Goal: Task Accomplishment & Management: Use online tool/utility

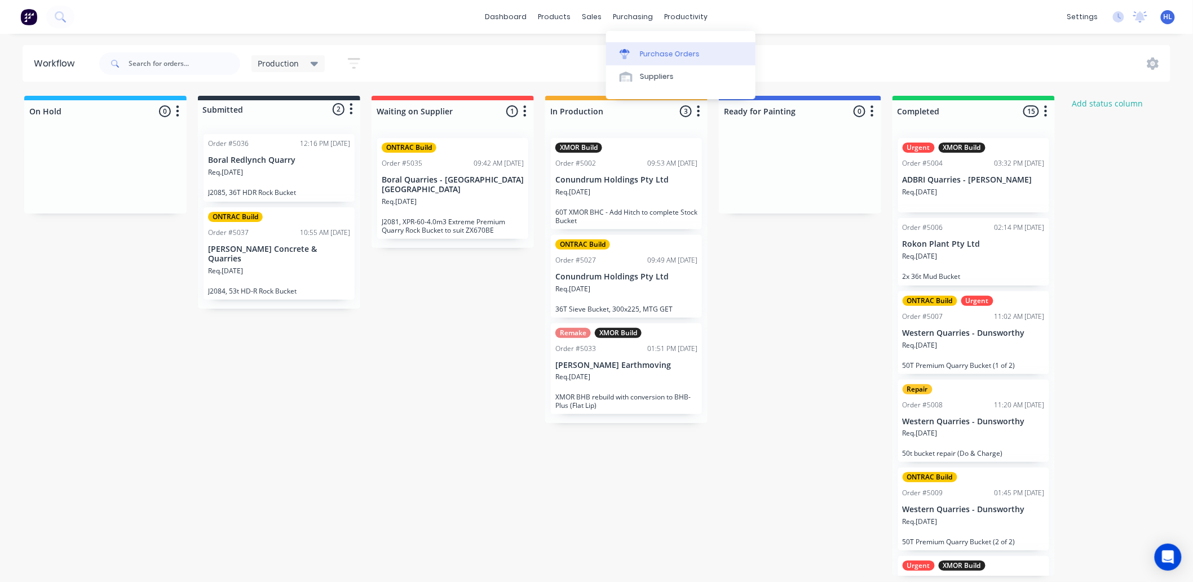
click at [661, 62] on link "Purchase Orders" at bounding box center [680, 53] width 149 height 23
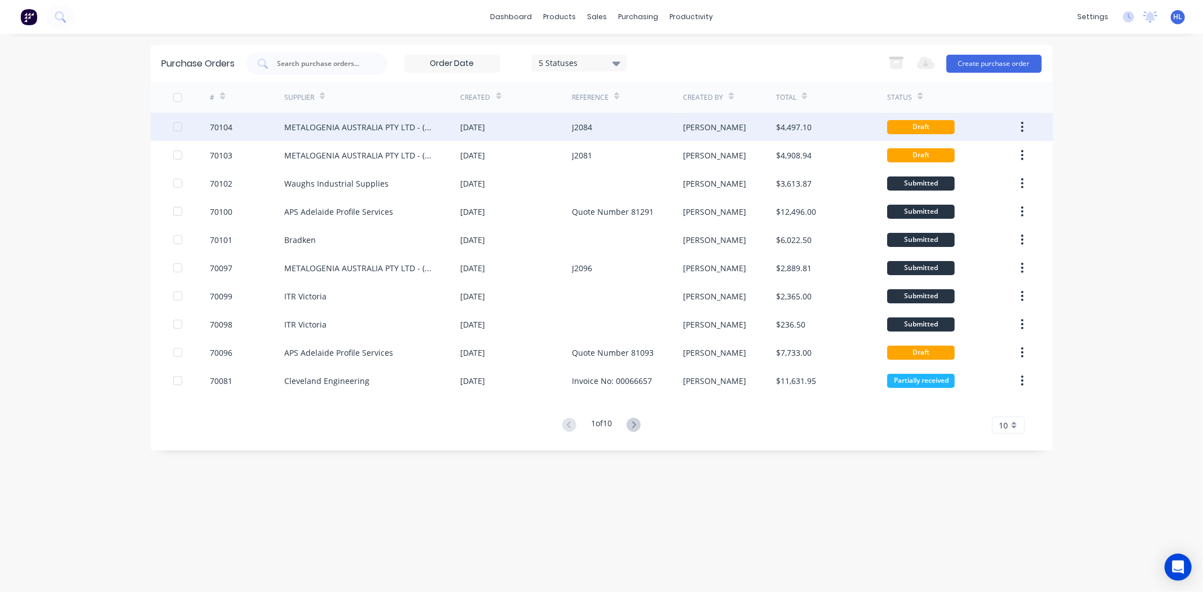
click at [414, 130] on div "METALOGENIA AUSTRALIA PTY LTD - (MTG)" at bounding box center [361, 127] width 154 height 12
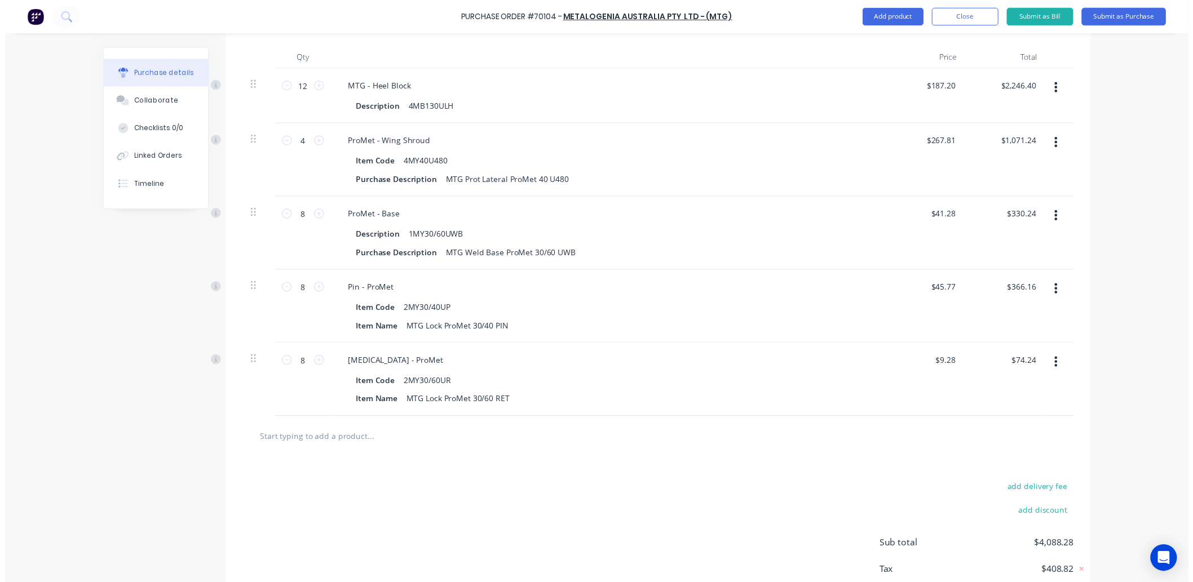
scroll to position [236, 0]
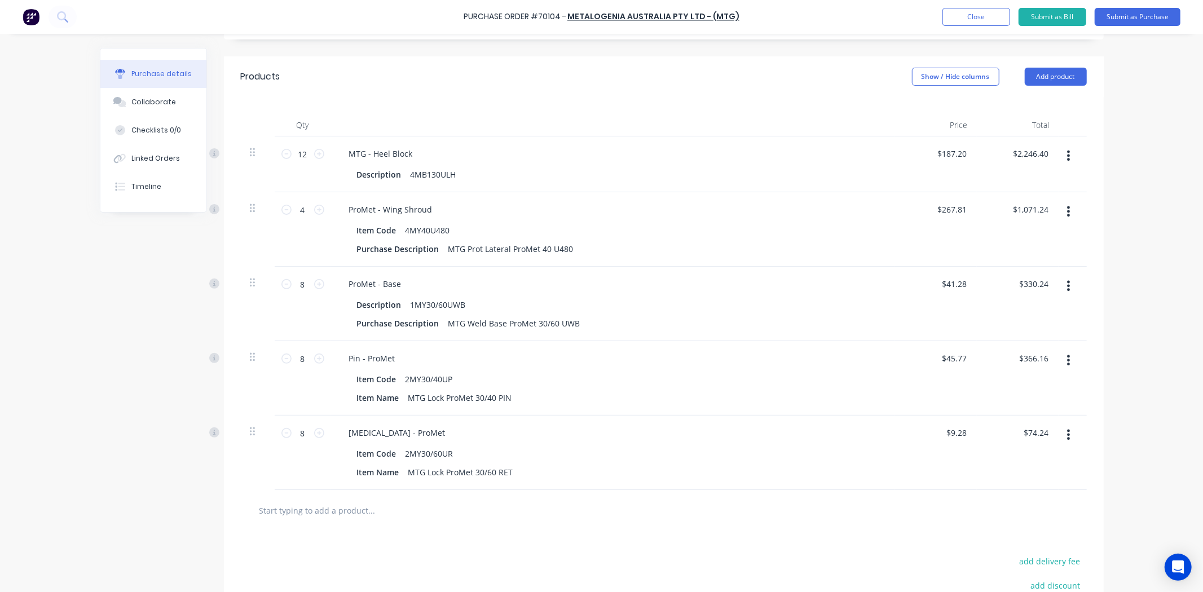
click at [675, 68] on div "Products Show / Hide columns Add product" at bounding box center [664, 76] width 880 height 41
click at [982, 25] on button "Close" at bounding box center [976, 17] width 68 height 18
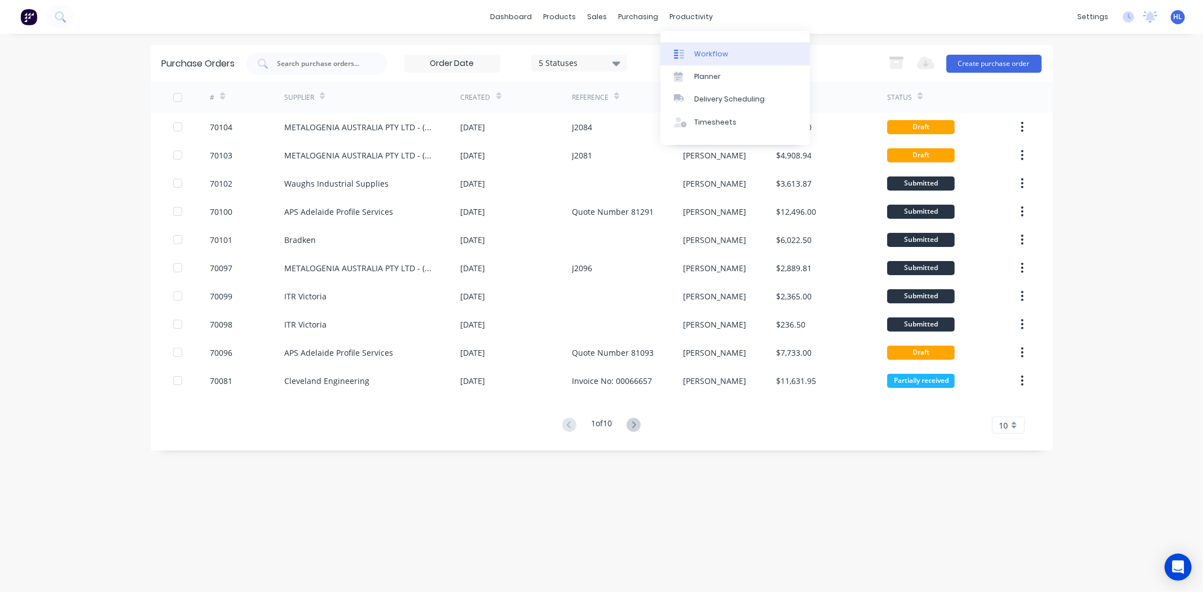
click at [713, 60] on link "Workflow" at bounding box center [734, 53] width 149 height 23
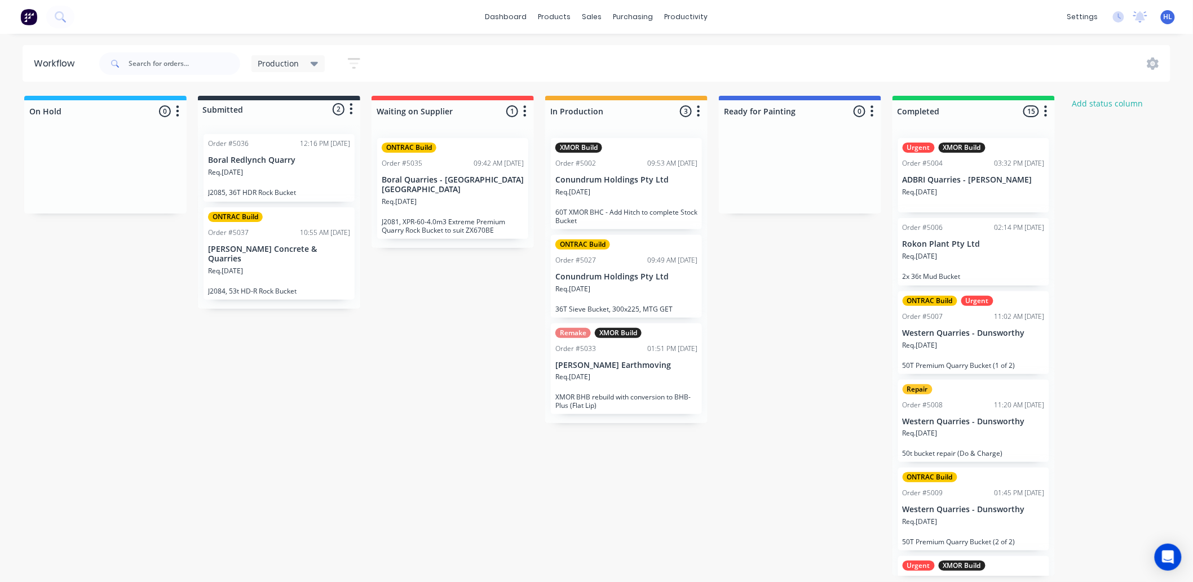
click at [459, 201] on div "Req. 18/09/25" at bounding box center [453, 206] width 142 height 19
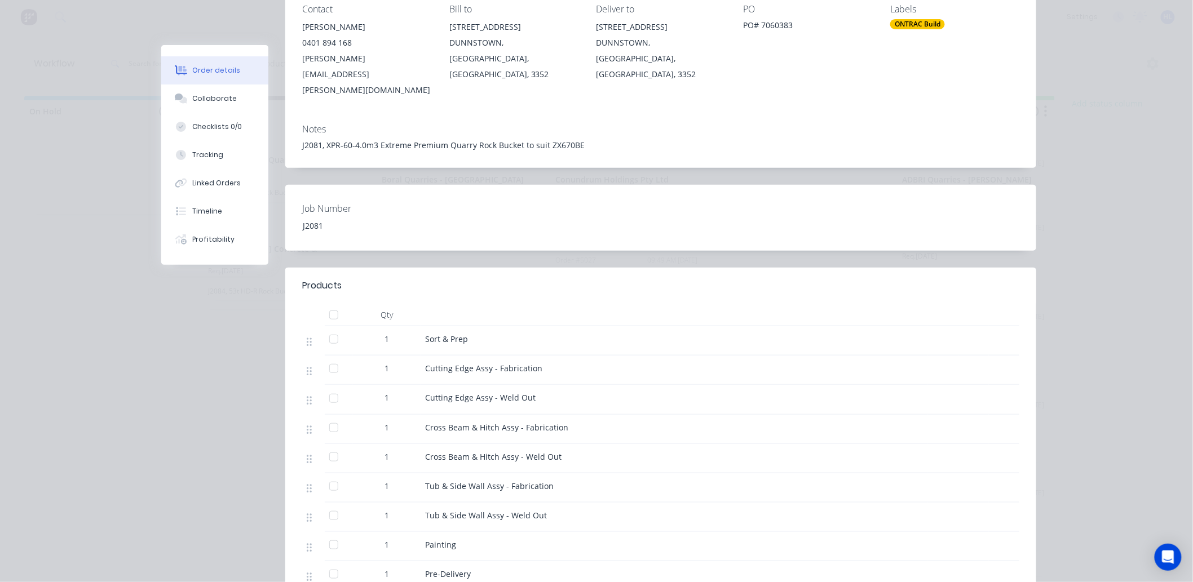
scroll to position [313, 0]
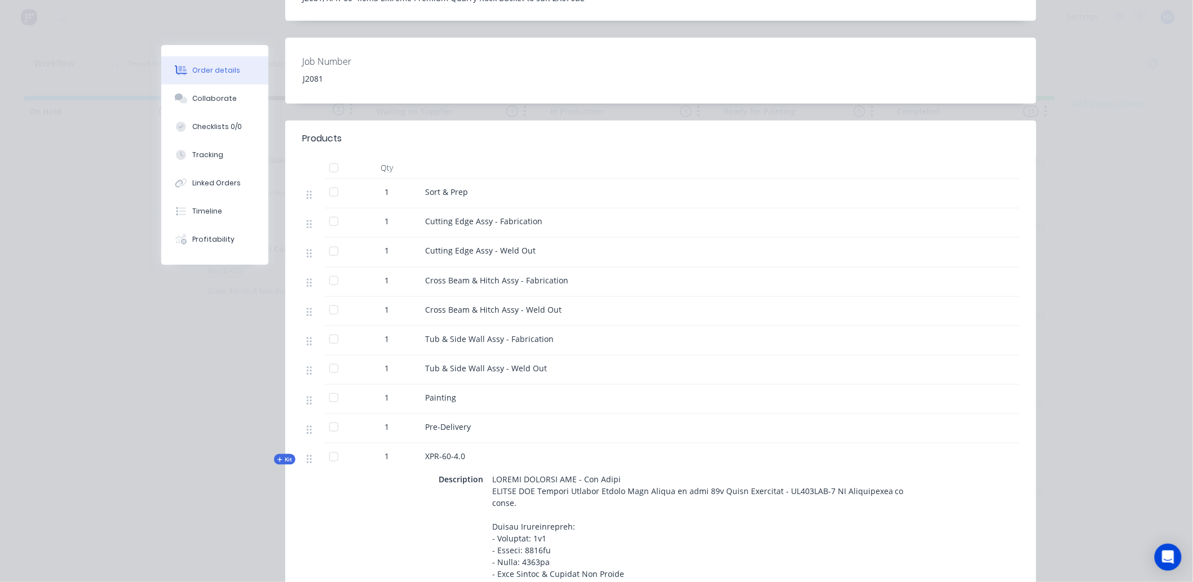
click at [280, 456] on span "Kit" at bounding box center [284, 460] width 15 height 8
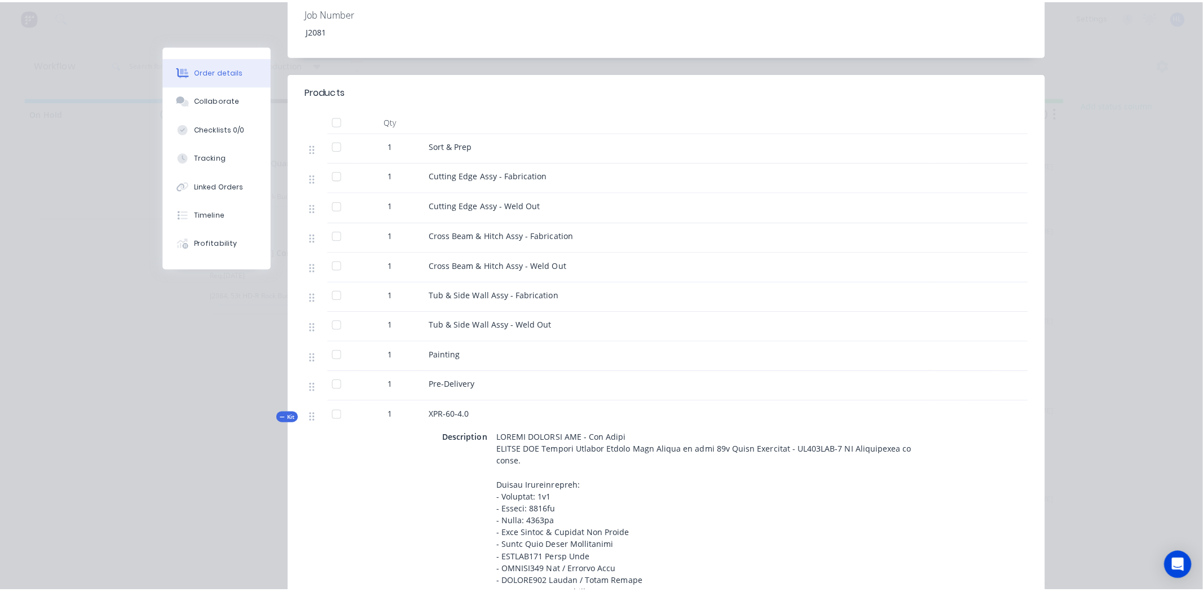
scroll to position [0, 0]
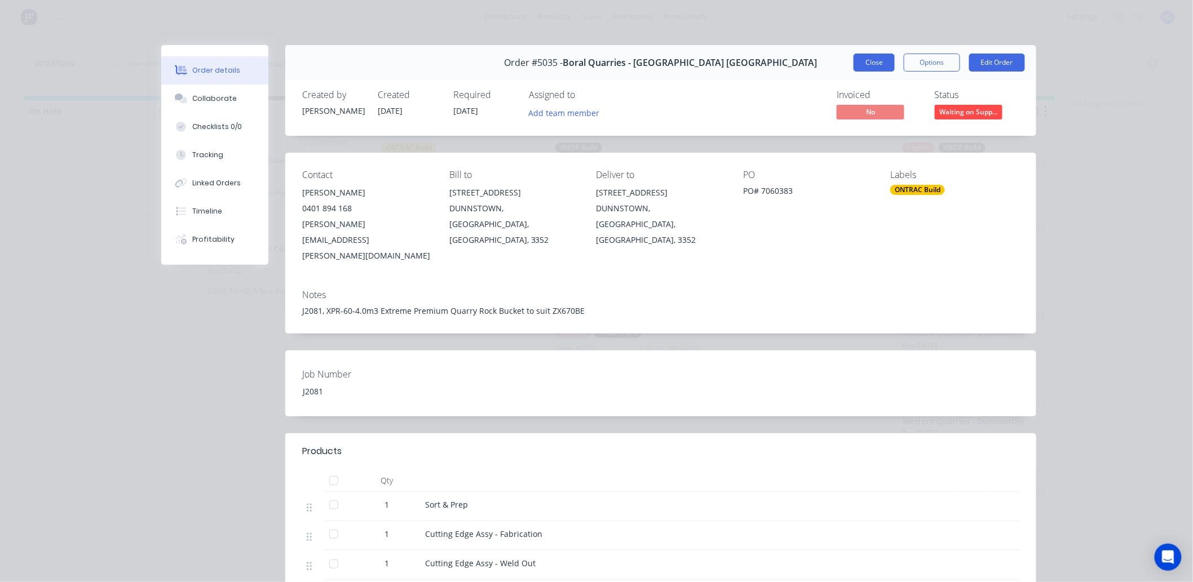
click at [873, 63] on button "Close" at bounding box center [874, 63] width 41 height 18
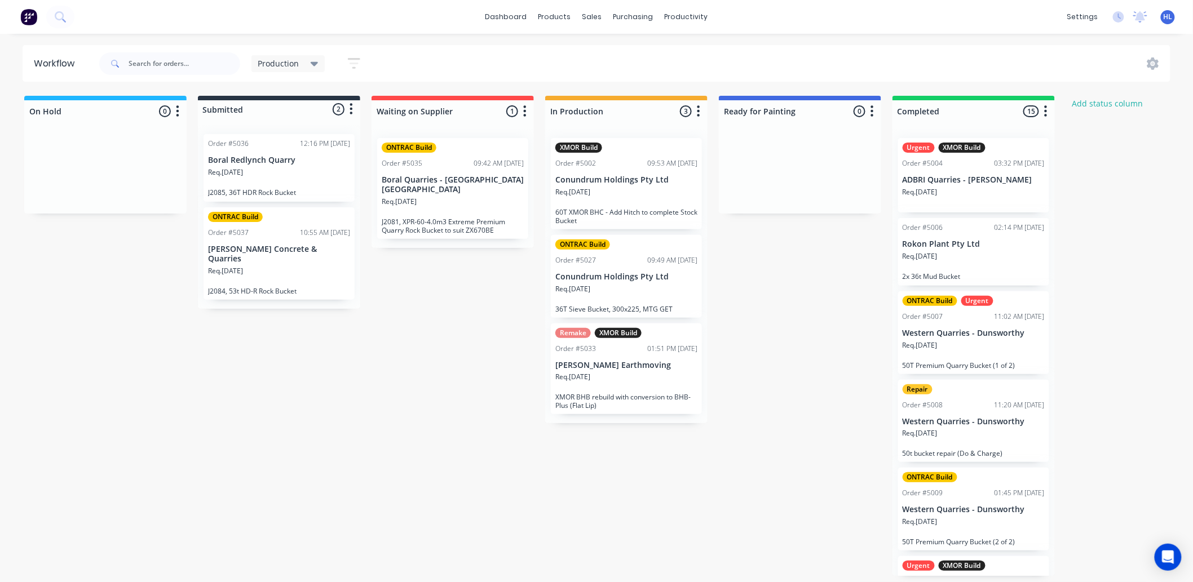
click at [391, 378] on div "On Hold 0 Status colour #1FB6FF hex #1FB6FF Save Cancel Notifications Email SMS…" at bounding box center [687, 336] width 1390 height 480
click at [652, 49] on div "Purchase Orders" at bounding box center [670, 54] width 60 height 10
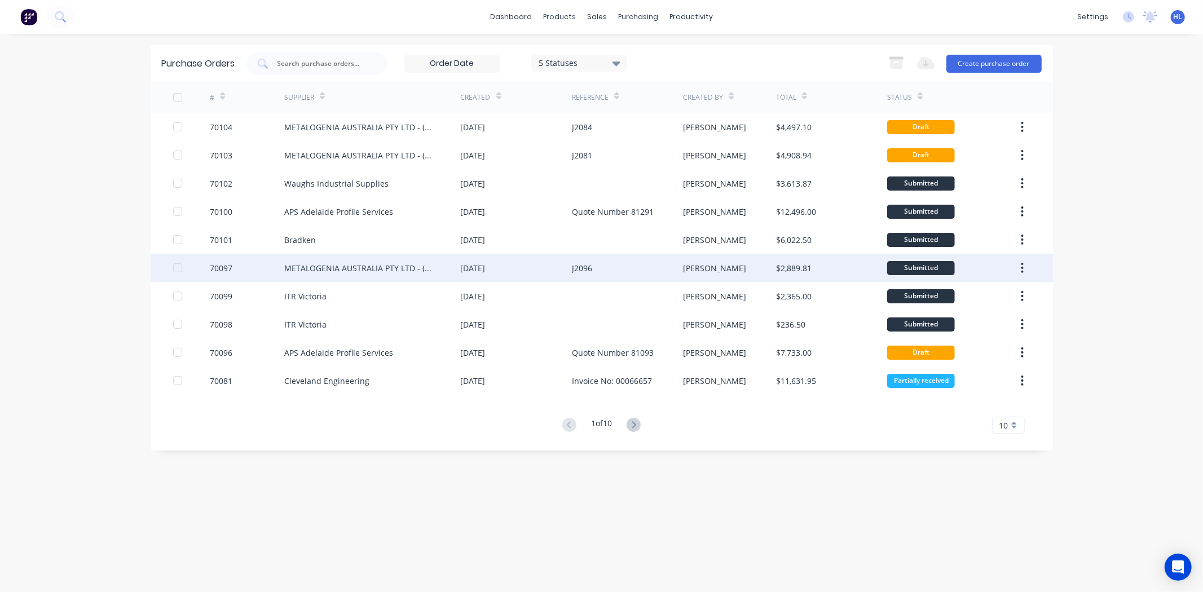
click at [347, 274] on div "METALOGENIA AUSTRALIA PTY LTD - (MTG)" at bounding box center [372, 268] width 176 height 28
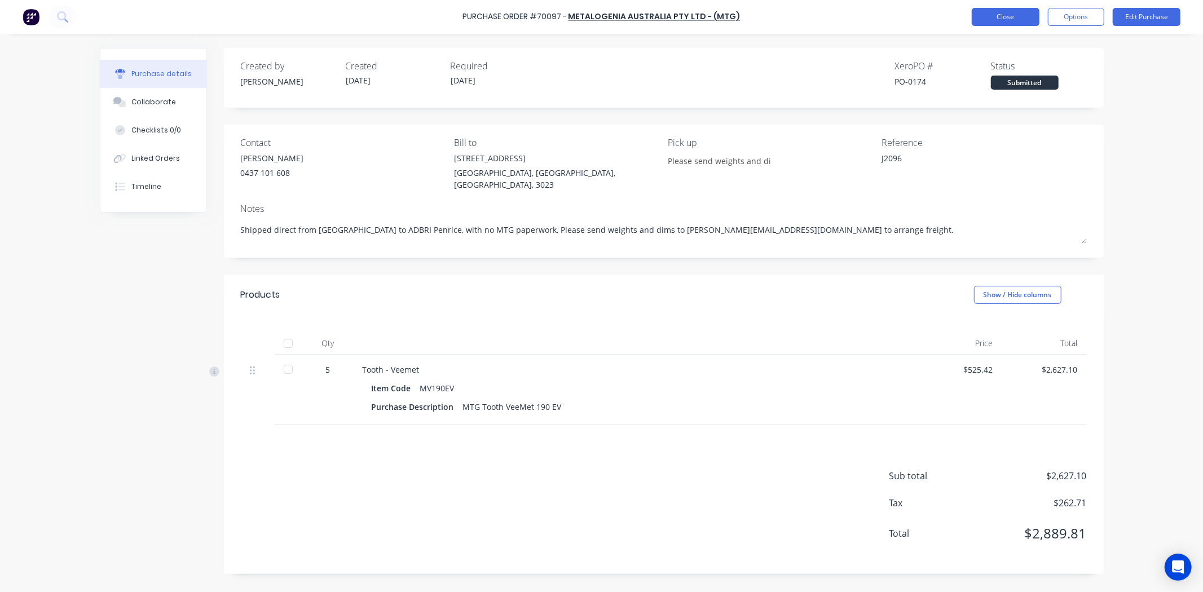
click at [1009, 17] on button "Close" at bounding box center [1005, 17] width 68 height 18
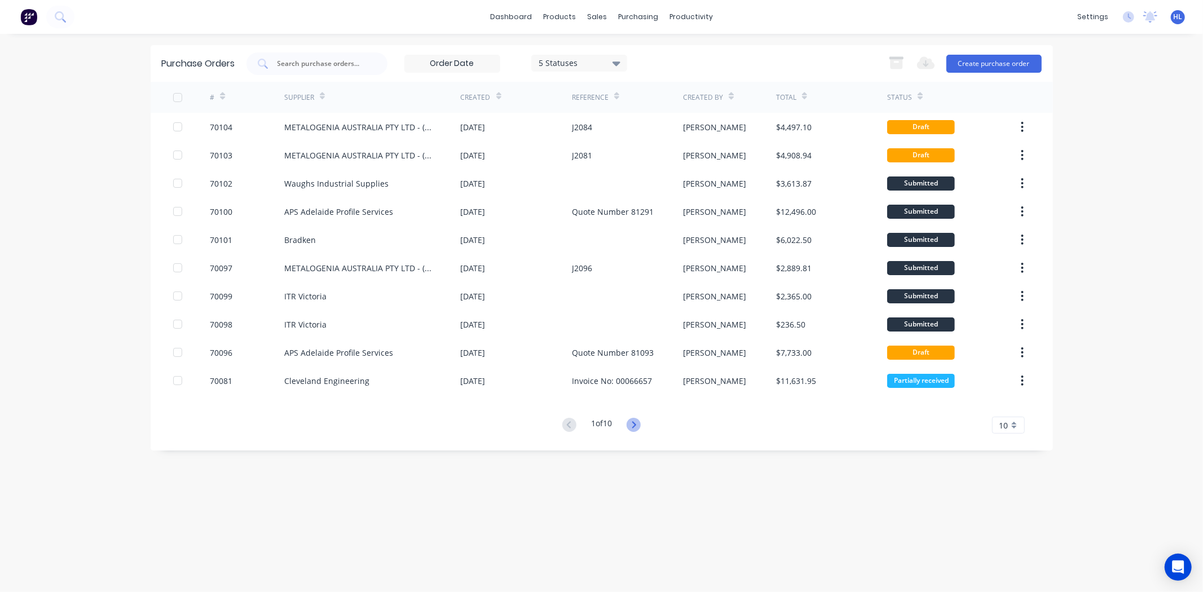
click at [635, 419] on icon at bounding box center [633, 425] width 14 height 14
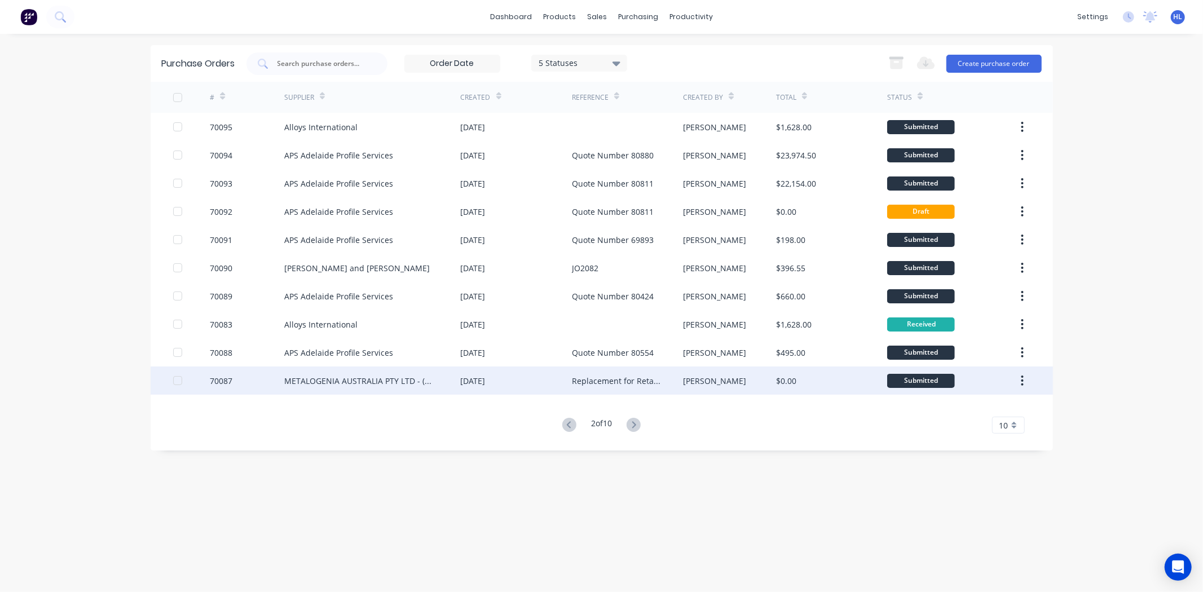
click at [430, 370] on div "METALOGENIA AUSTRALIA PTY LTD - (MTG)" at bounding box center [372, 380] width 176 height 28
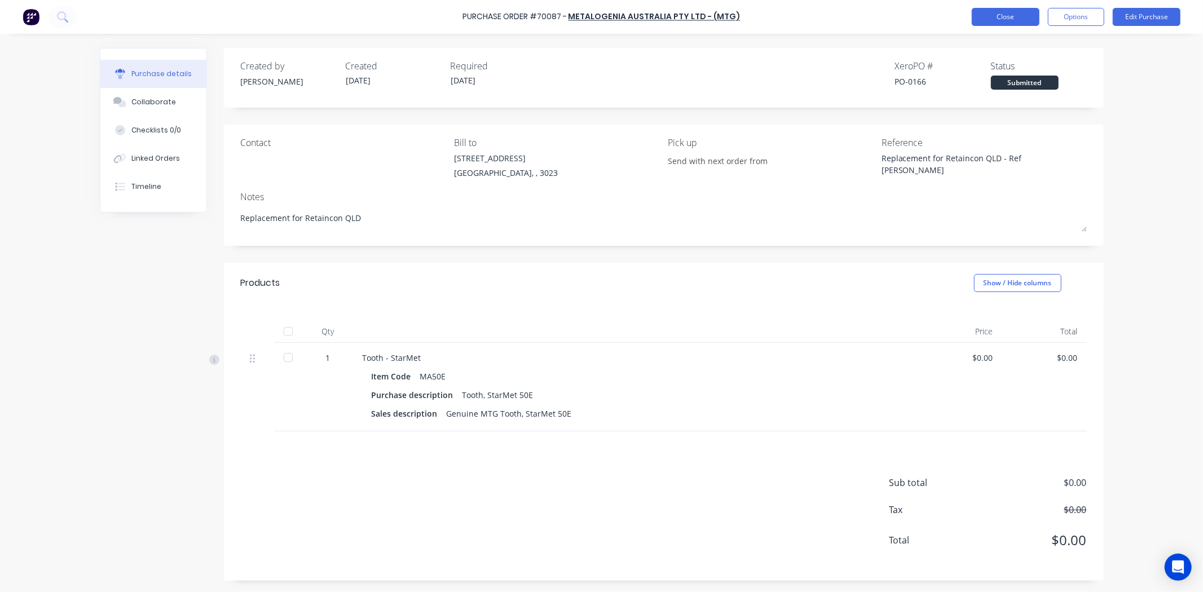
click at [982, 17] on button "Close" at bounding box center [1005, 17] width 68 height 18
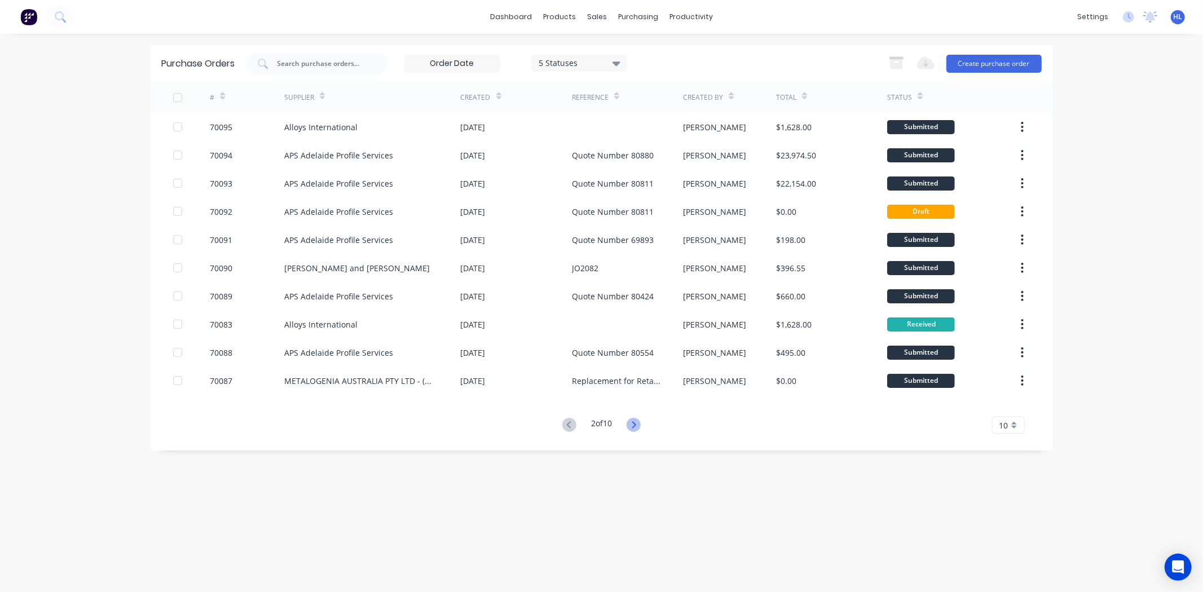
click at [635, 422] on icon at bounding box center [634, 424] width 4 height 7
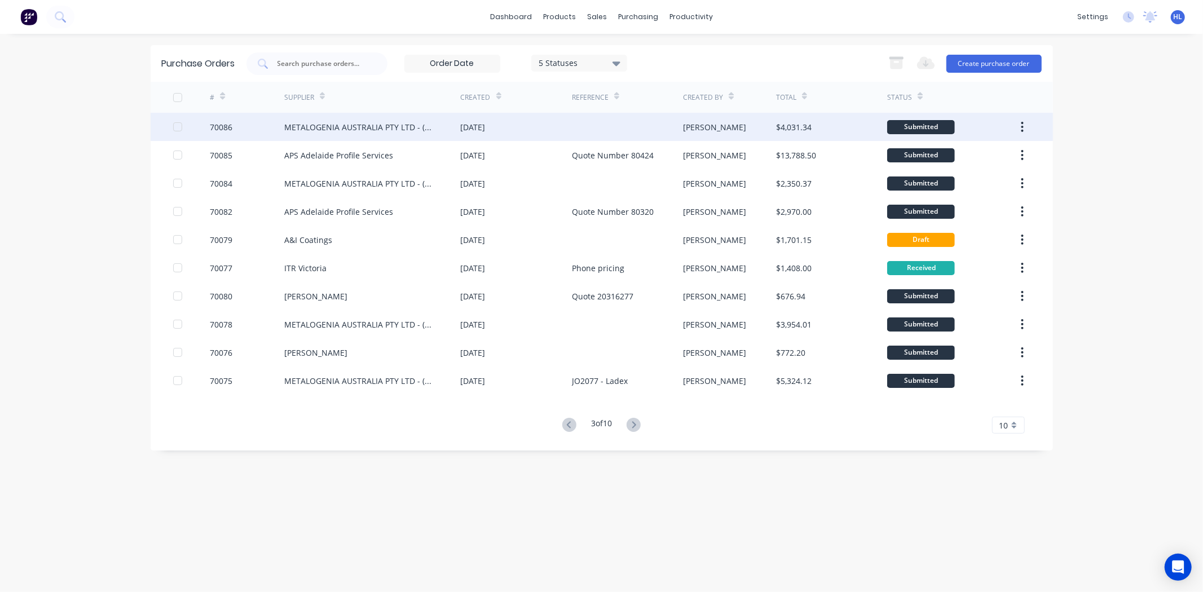
click at [330, 121] on div "METALOGENIA AUSTRALIA PTY LTD - (MTG)" at bounding box center [361, 127] width 154 height 12
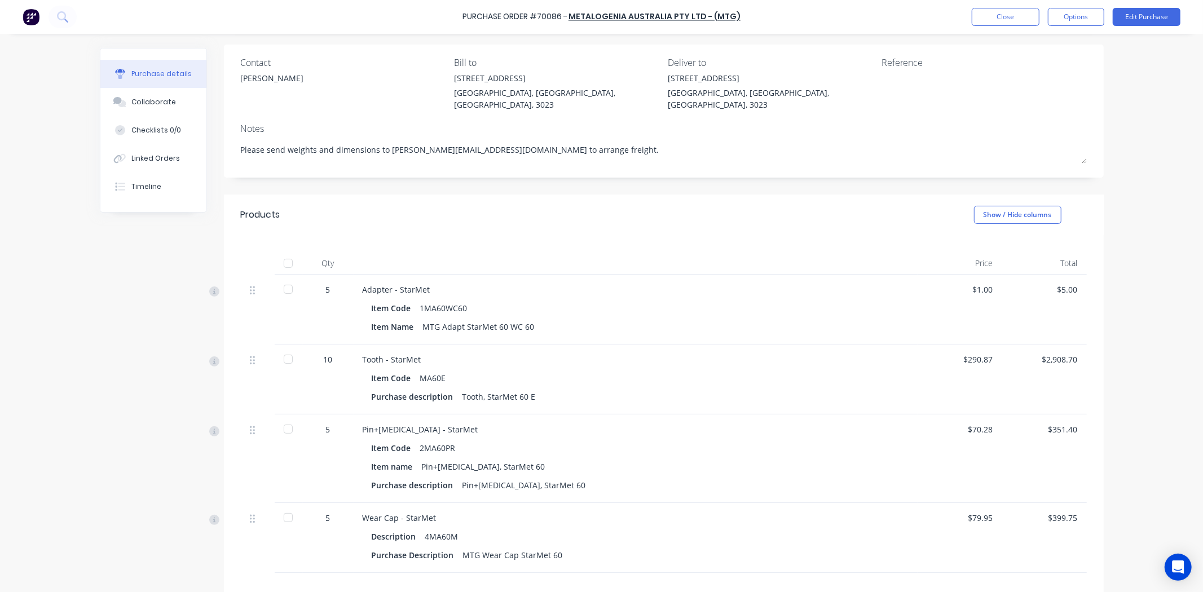
scroll to position [188, 0]
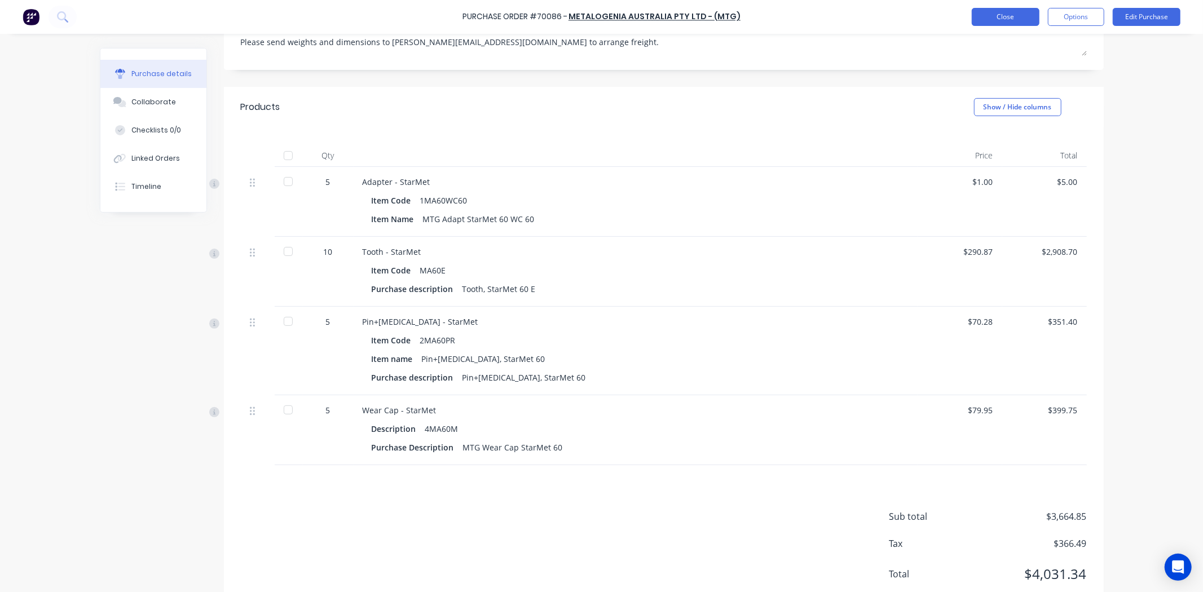
click at [981, 16] on button "Close" at bounding box center [1005, 17] width 68 height 18
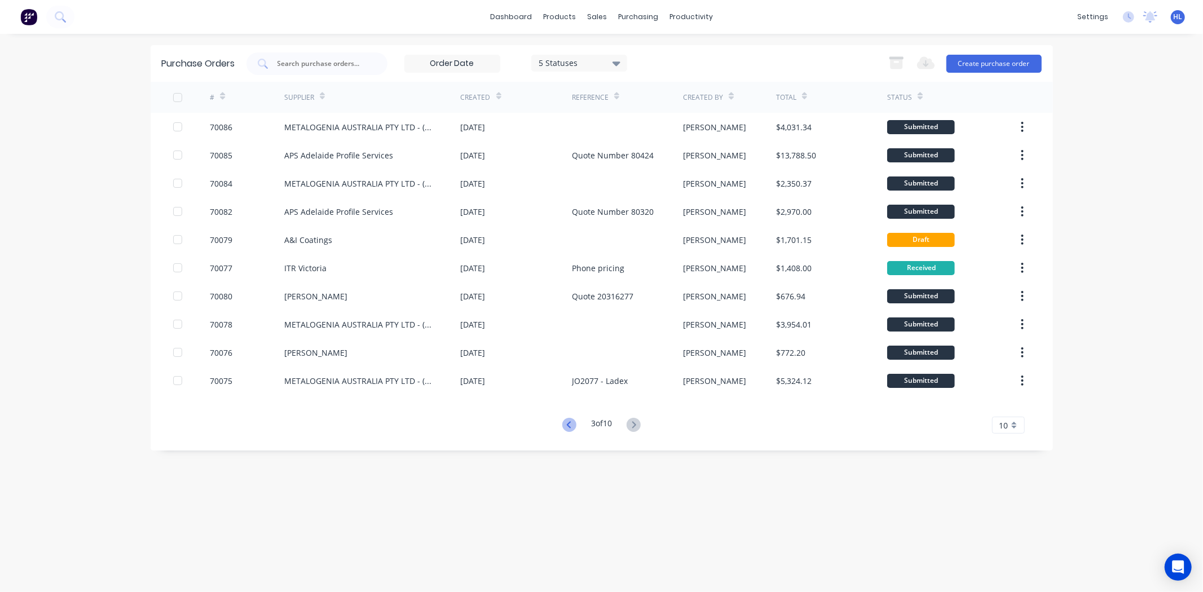
click at [565, 422] on icon at bounding box center [569, 425] width 14 height 14
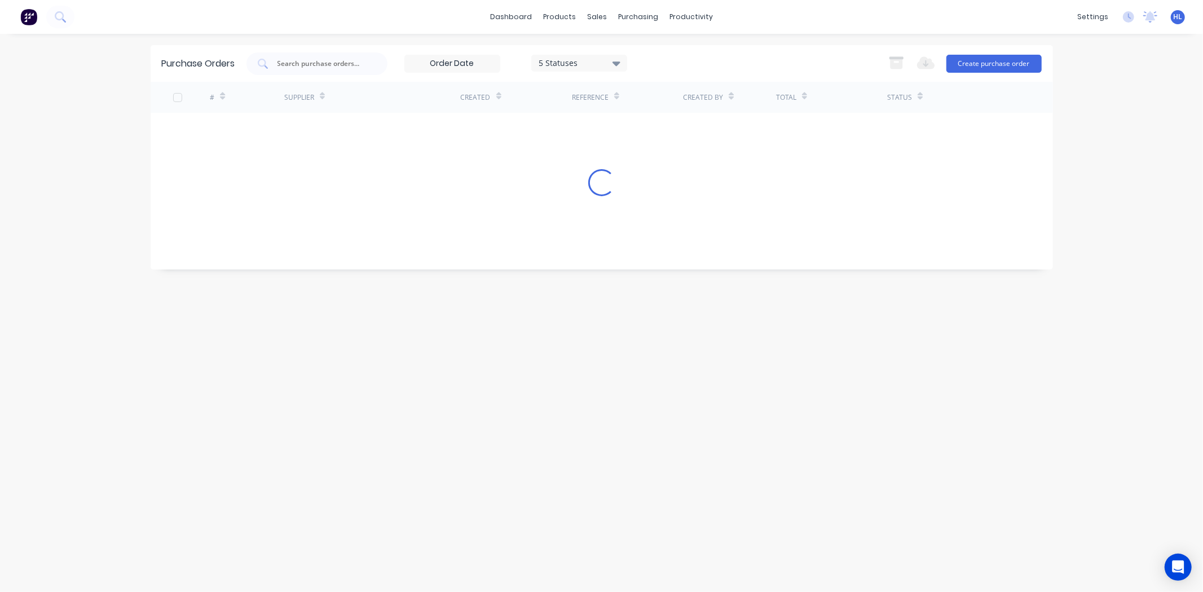
click at [566, 422] on div "Purchase Orders 5 Statuses 5 Statuses Export to Excel (XLSX) Create purchase or…" at bounding box center [602, 313] width 902 height 536
click at [566, 426] on div "Purchase Orders 5 Statuses 5 Statuses Export to Excel (XLSX) Create purchase or…" at bounding box center [602, 313] width 902 height 536
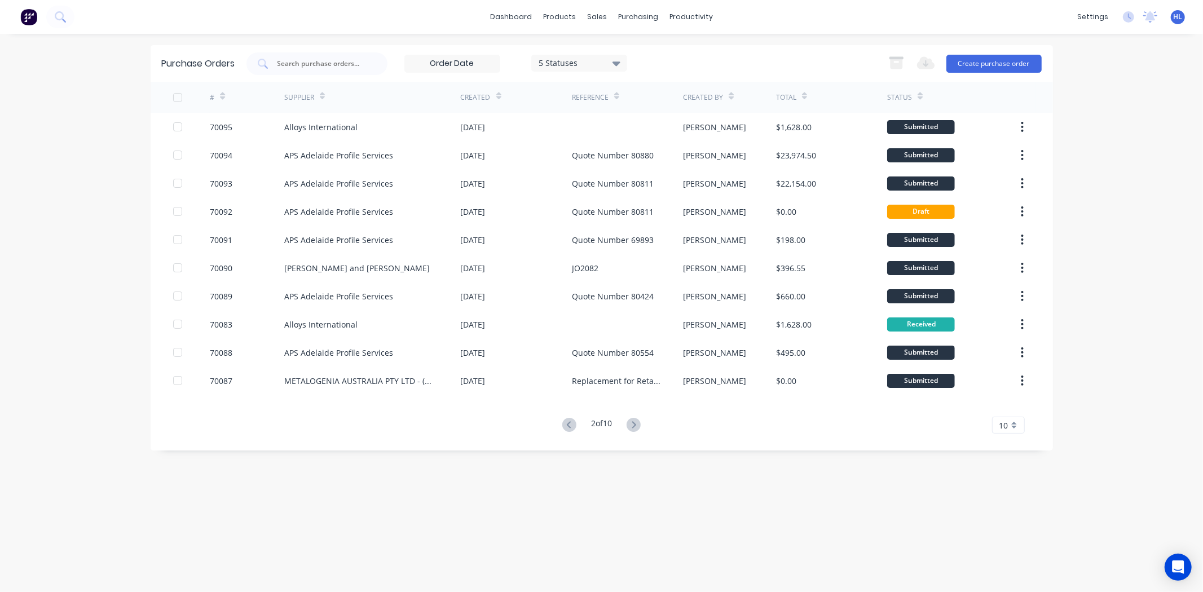
click at [567, 426] on icon at bounding box center [569, 424] width 4 height 7
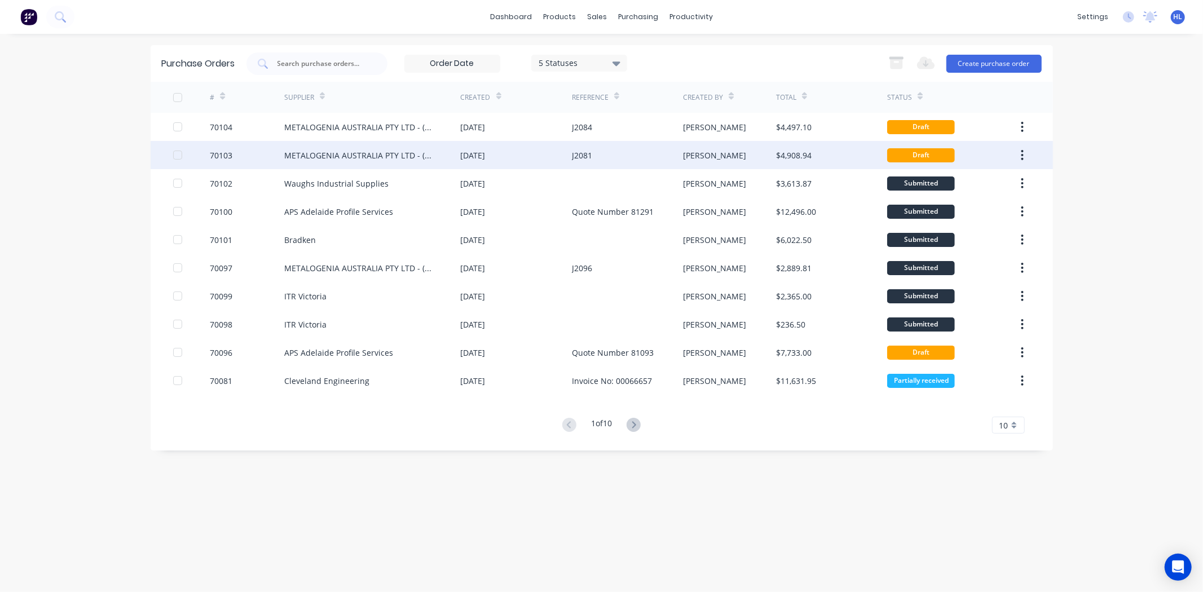
click at [290, 153] on div "METALOGENIA AUSTRALIA PTY LTD - (MTG)" at bounding box center [361, 155] width 154 height 12
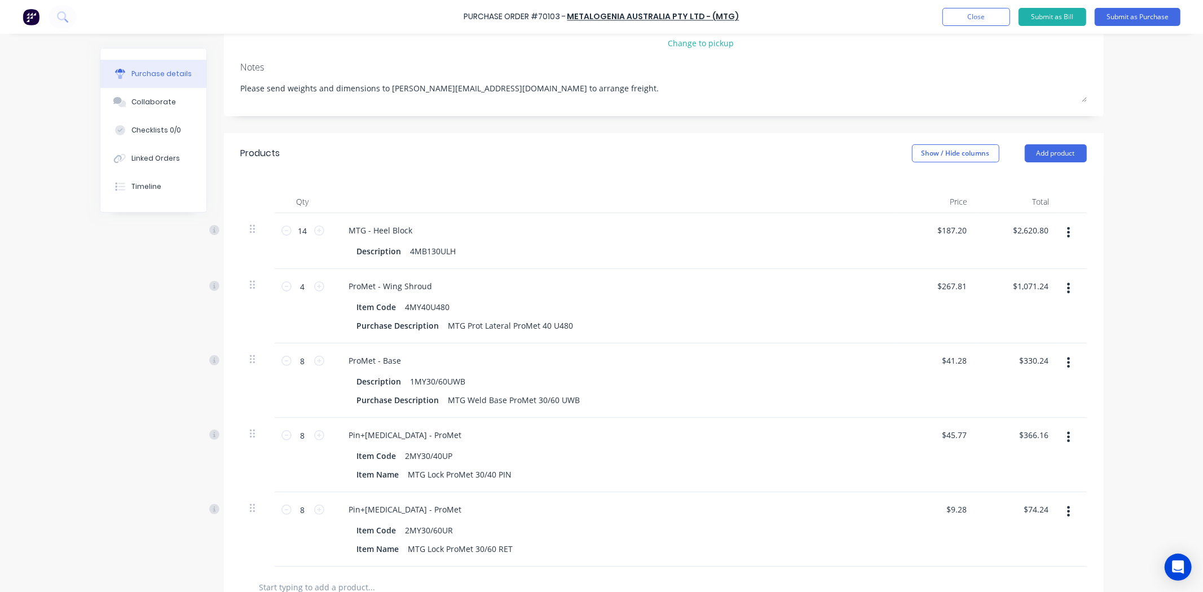
scroll to position [188, 0]
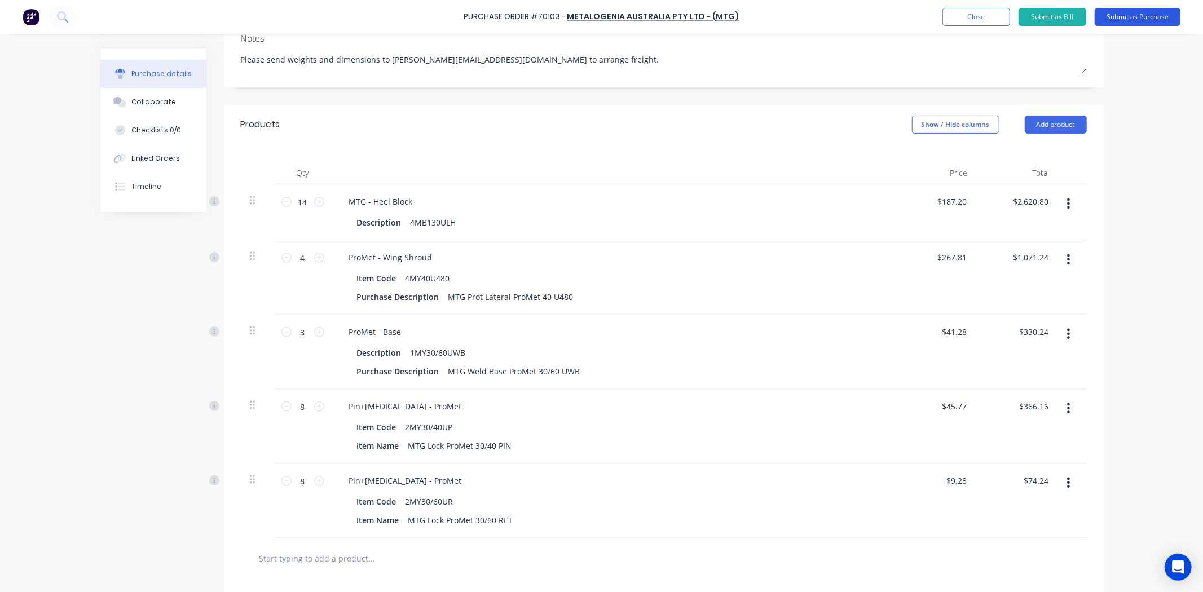
click at [1153, 14] on button "Submit as Purchase" at bounding box center [1137, 17] width 86 height 18
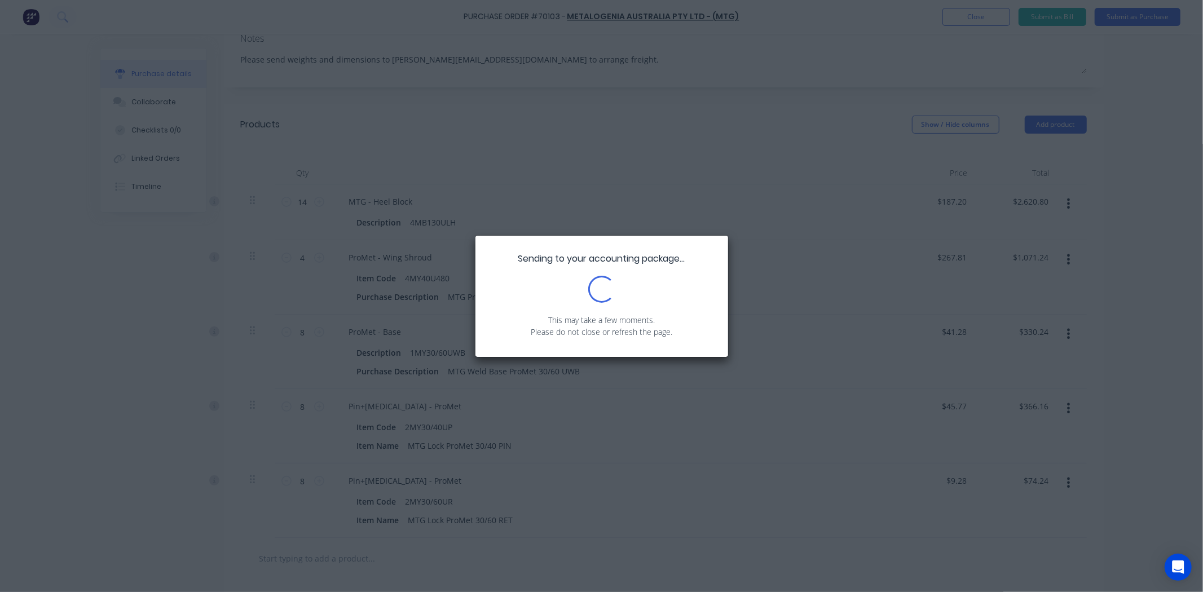
scroll to position [0, 0]
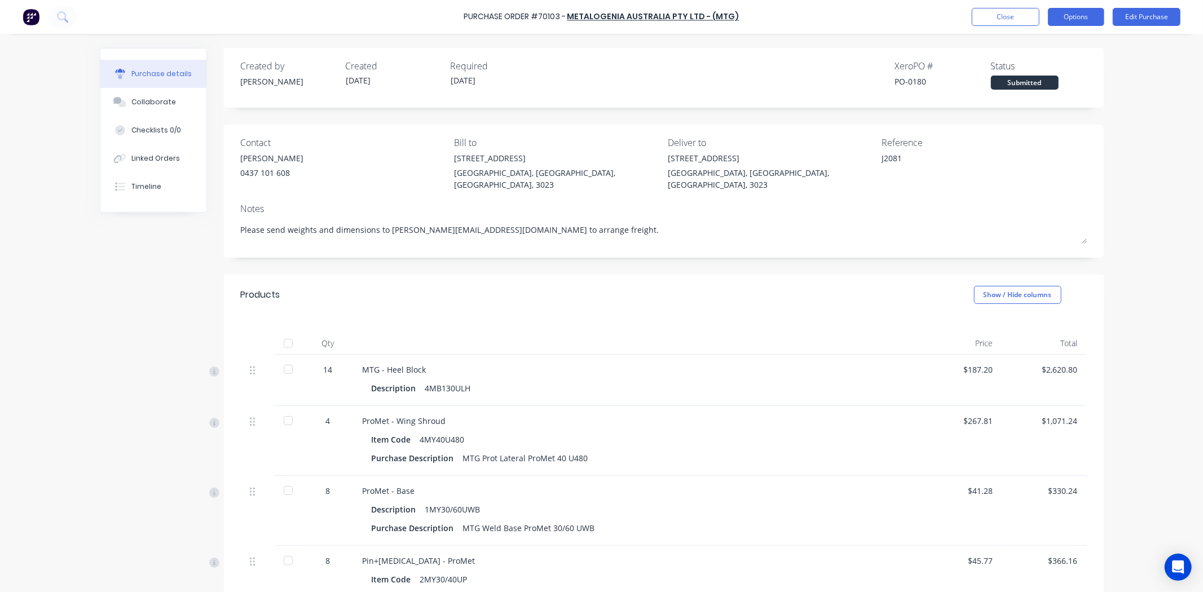
click at [1073, 25] on button "Options" at bounding box center [1076, 17] width 56 height 18
click at [1064, 52] on div "Print / Email" at bounding box center [1050, 46] width 87 height 16
click at [1050, 68] on div "With pricing" at bounding box center [1050, 68] width 87 height 16
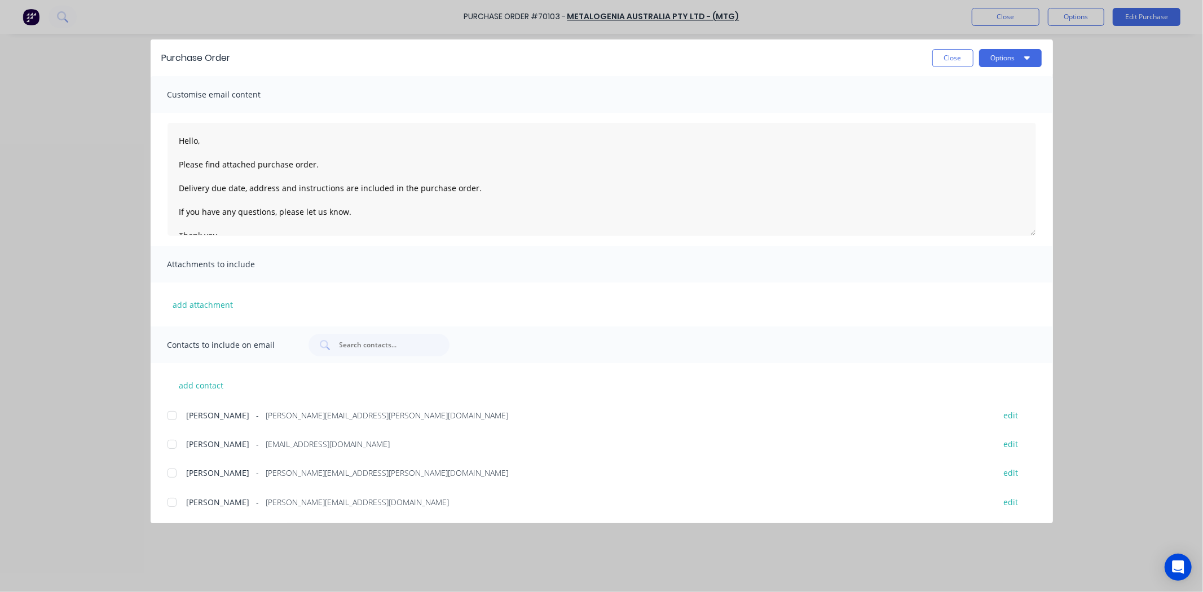
type textarea "x"
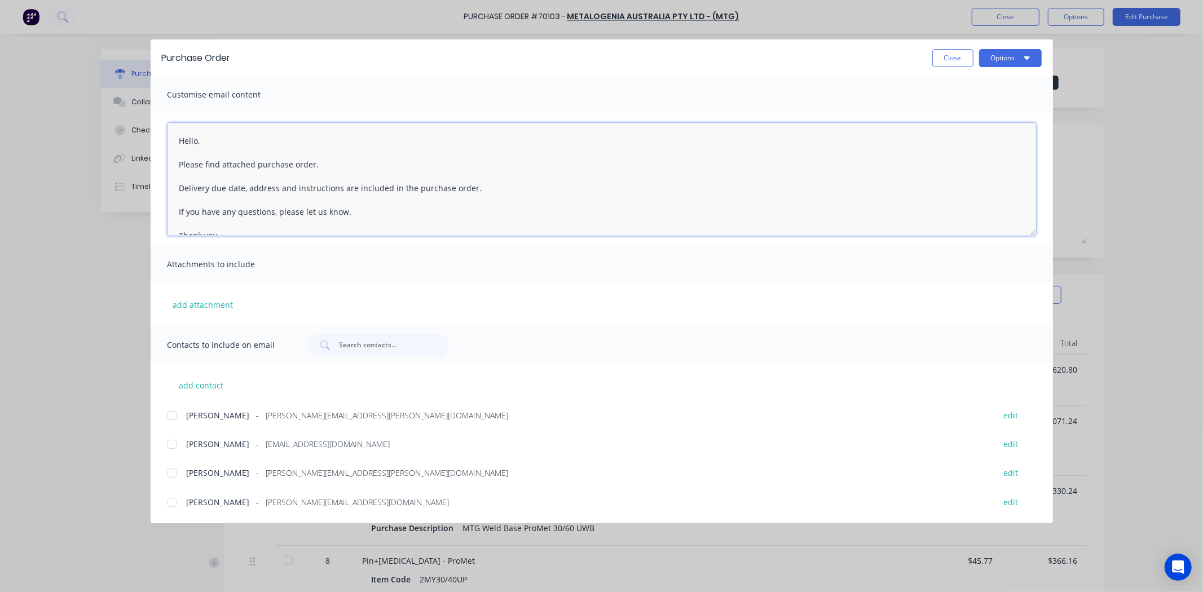
click at [198, 143] on textarea "Hello, Please find attached purchase order. Delivery due date, address and inst…" at bounding box center [601, 179] width 868 height 113
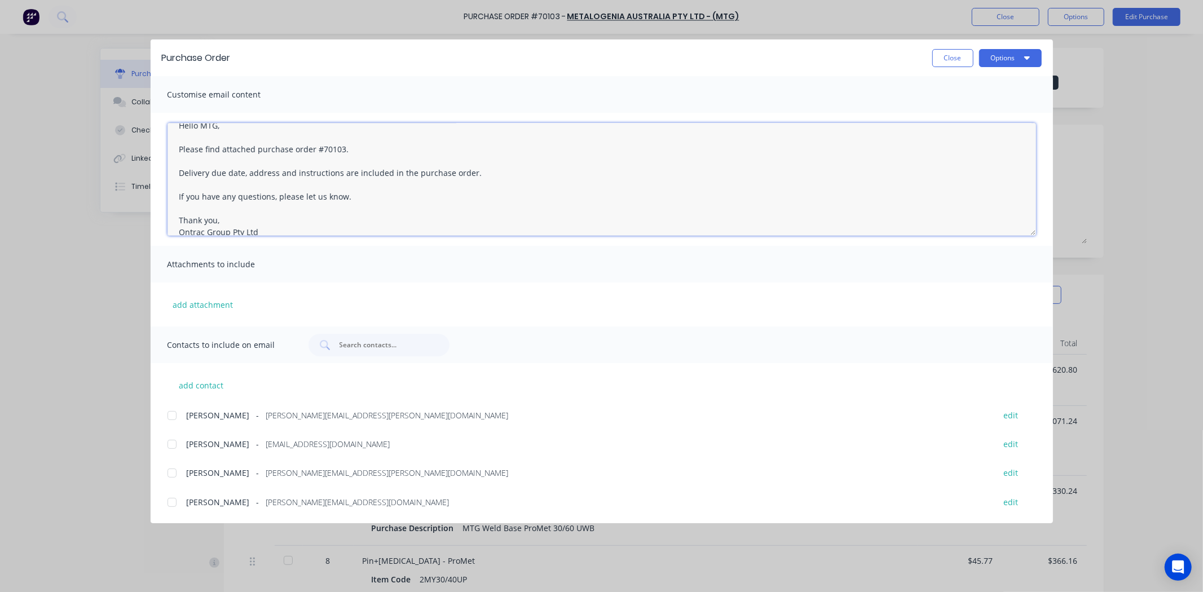
scroll to position [29, 0]
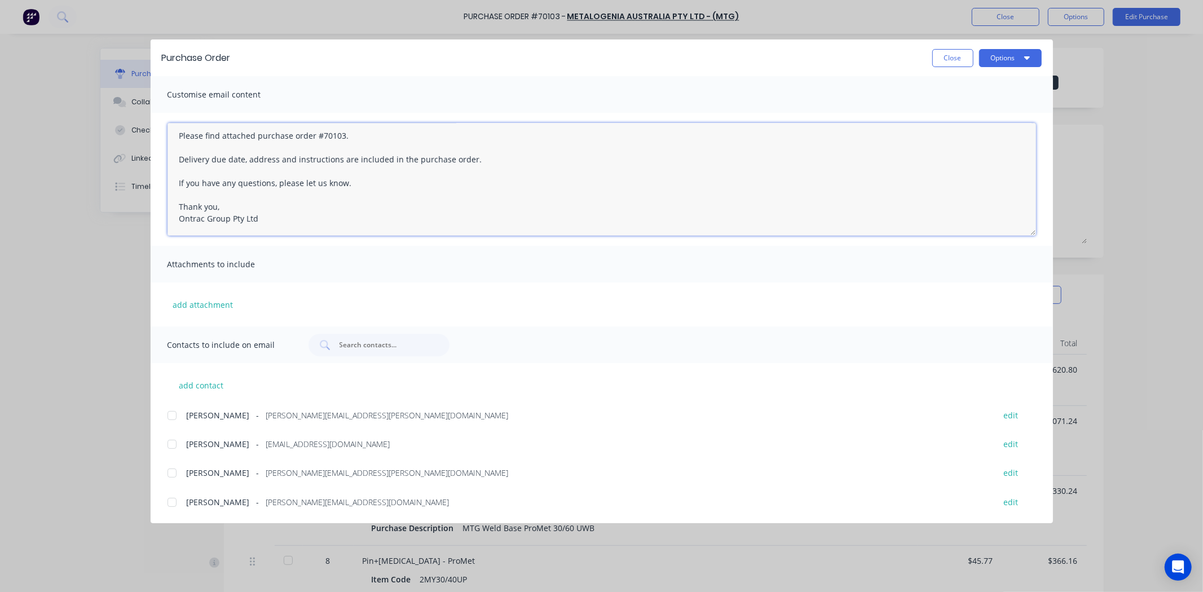
drag, startPoint x: 297, startPoint y: 159, endPoint x: 175, endPoint y: 155, distance: 121.8
click at [175, 155] on textarea "Hello MTG, Please find attached purchase order #70103. Delivery due date, addre…" at bounding box center [601, 179] width 868 height 113
click at [227, 151] on textarea "Hello MTG, Please find attached purchase order #70103. Instructions are include…" at bounding box center [601, 179] width 868 height 113
click at [260, 174] on textarea "Hello MTG, Please find attached purchase order #70103. Instructions are include…" at bounding box center [601, 179] width 868 height 113
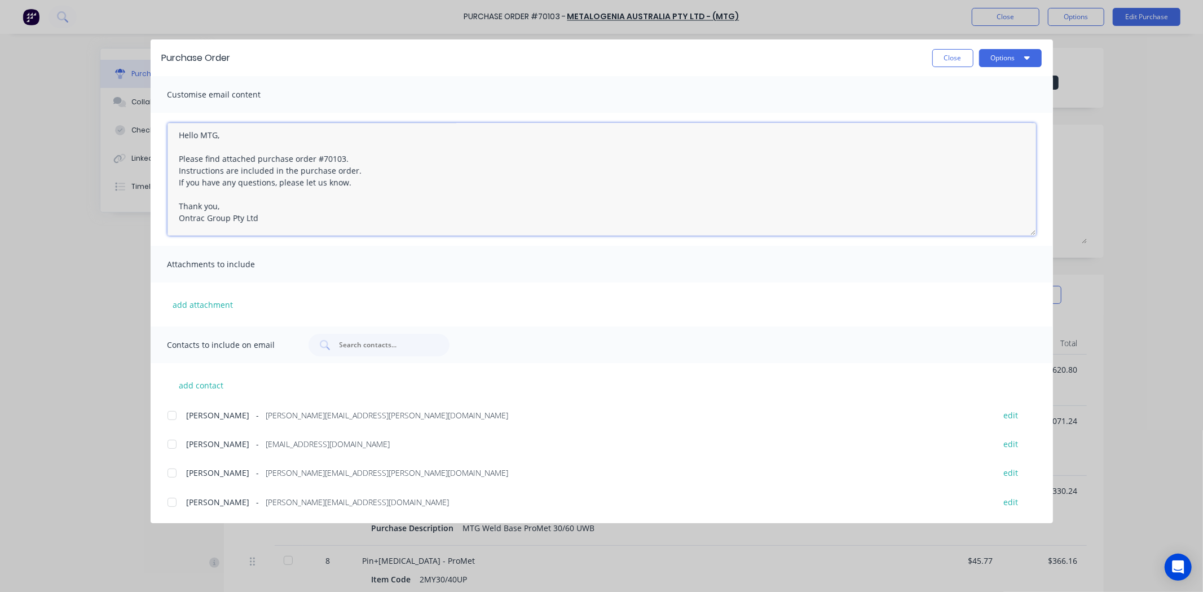
click at [420, 191] on textarea "Hello MTG, Please find attached purchase order #70103. Instructions are include…" at bounding box center [601, 179] width 868 height 113
click at [436, 179] on textarea "Hello MTG, Please find attached purchase order #70103. Instructions are include…" at bounding box center [601, 179] width 868 height 113
click at [306, 189] on textarea "Hello MTG, Please find attached purchase order #70103. Instructions are include…" at bounding box center [601, 179] width 868 height 113
click at [390, 171] on textarea "Hello MTG, Please find attached purchase order #70103. Instructions are include…" at bounding box center [601, 179] width 868 height 113
click at [378, 180] on textarea "Hello MTG, Please find attached purchase order #70103. Instructions are include…" at bounding box center [601, 179] width 868 height 113
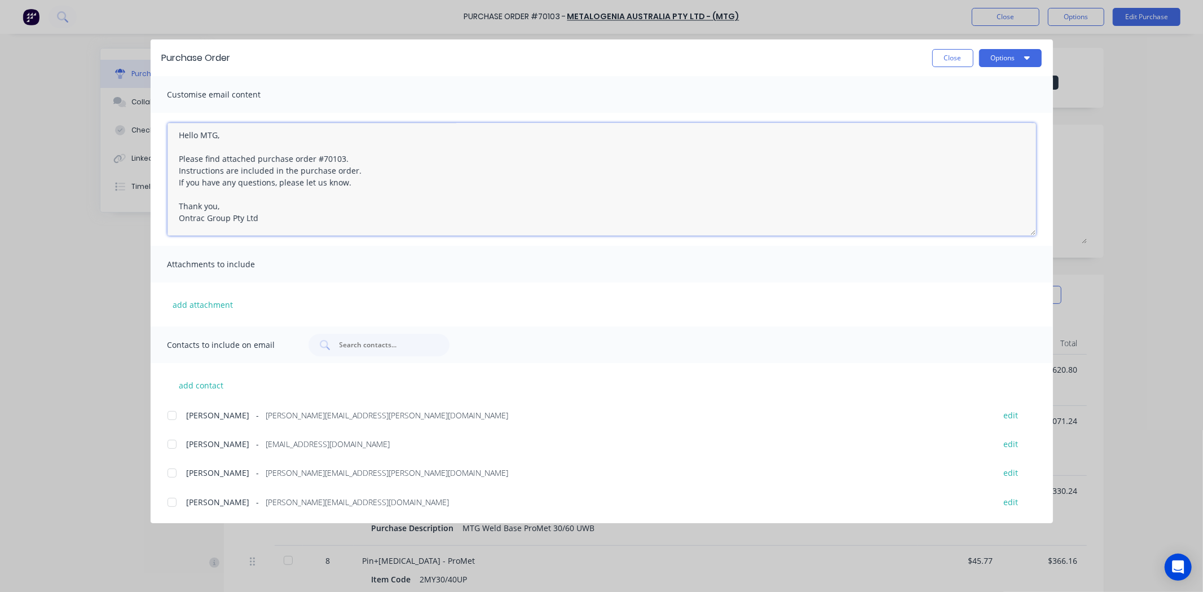
scroll to position [0, 0]
click at [171, 421] on div at bounding box center [172, 415] width 23 height 23
click at [168, 443] on div at bounding box center [172, 444] width 23 height 23
click at [175, 476] on div at bounding box center [172, 473] width 23 height 23
drag, startPoint x: 174, startPoint y: 501, endPoint x: 175, endPoint y: 487, distance: 14.2
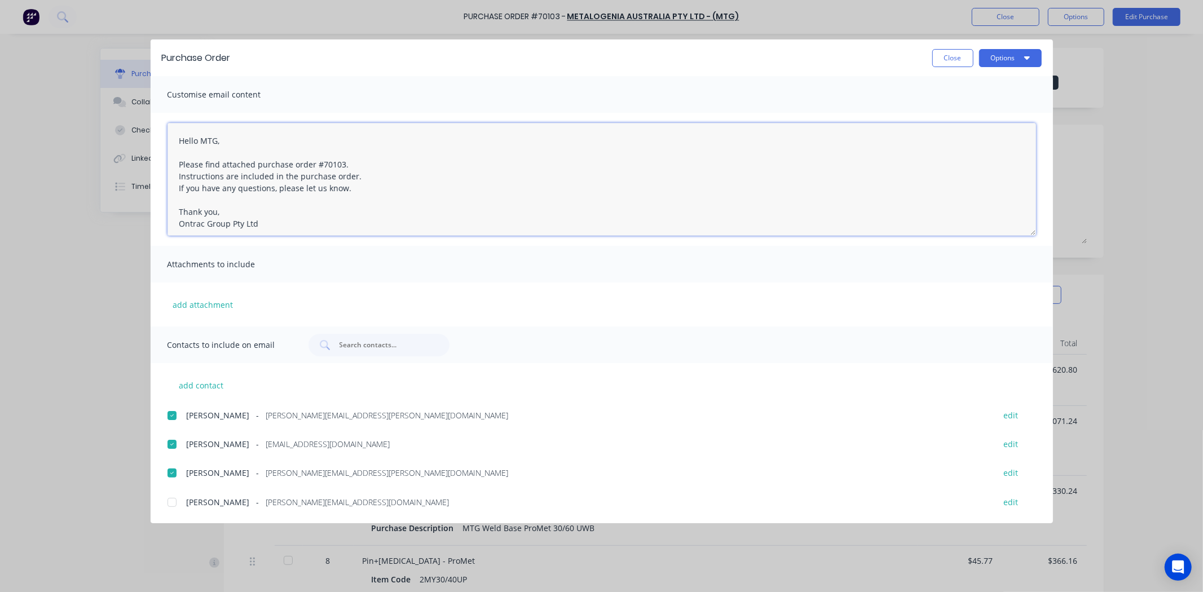
click at [173, 502] on div at bounding box center [172, 502] width 23 height 23
type textarea "Hello MTG, Please find attached purchase order #70103. Instructions are include…"
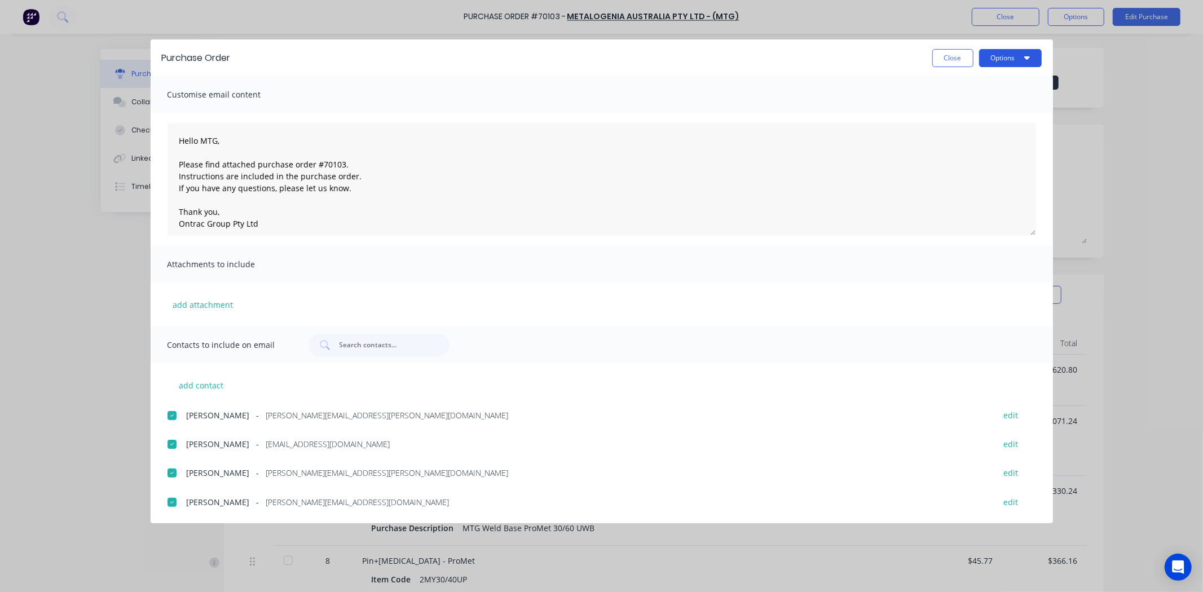
click at [993, 51] on button "Options" at bounding box center [1010, 58] width 63 height 18
click at [993, 83] on div "Preview" at bounding box center [987, 86] width 87 height 16
click at [981, 50] on button "Options" at bounding box center [1010, 58] width 63 height 18
click at [1009, 59] on button "Options" at bounding box center [1010, 58] width 63 height 18
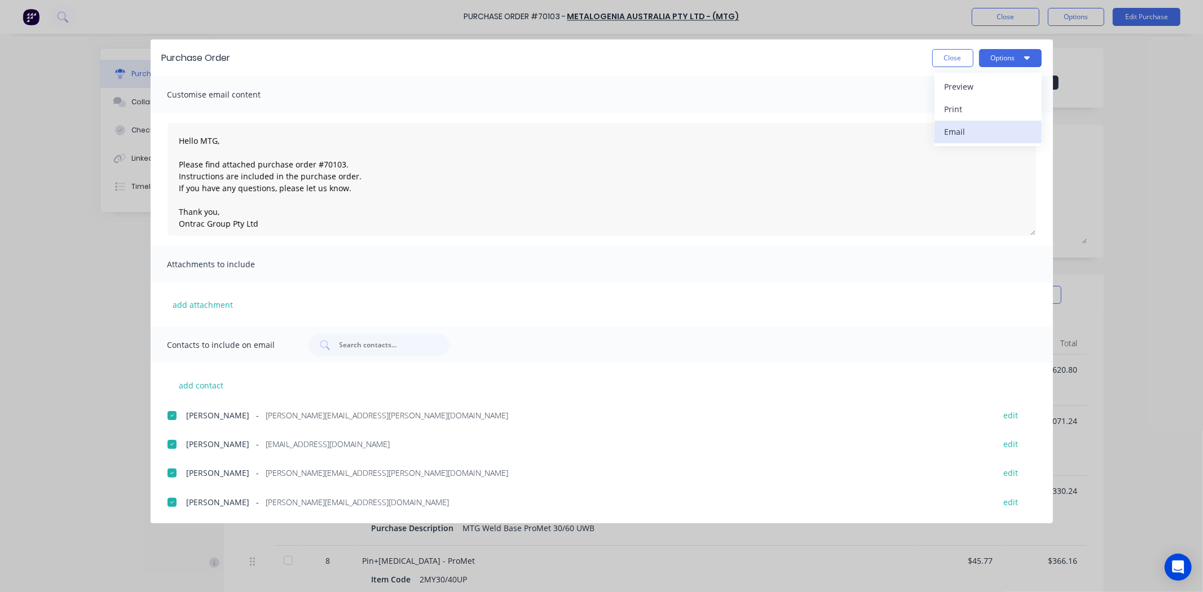
click at [987, 126] on div "Email" at bounding box center [987, 131] width 87 height 16
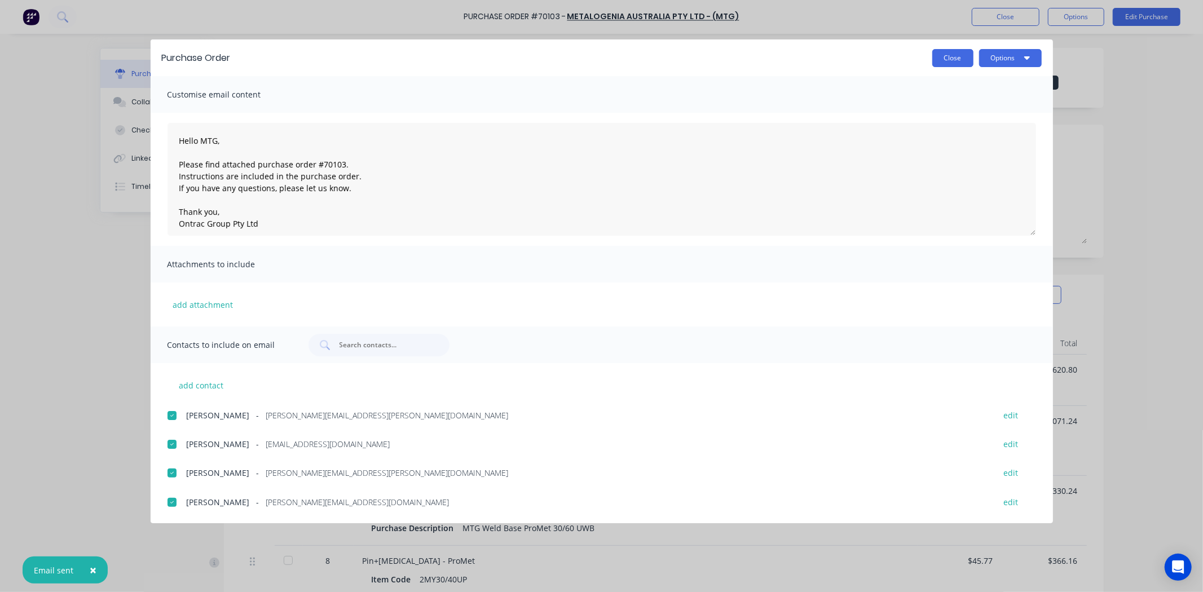
click at [935, 60] on button "Close" at bounding box center [952, 58] width 41 height 18
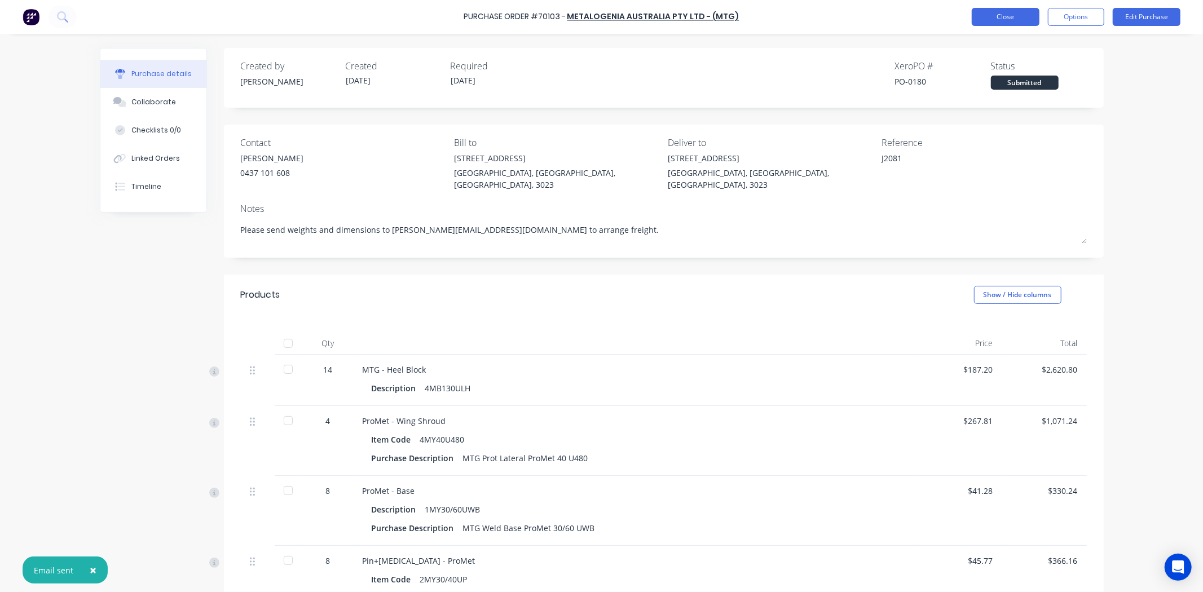
click at [994, 25] on button "Close" at bounding box center [1005, 17] width 68 height 18
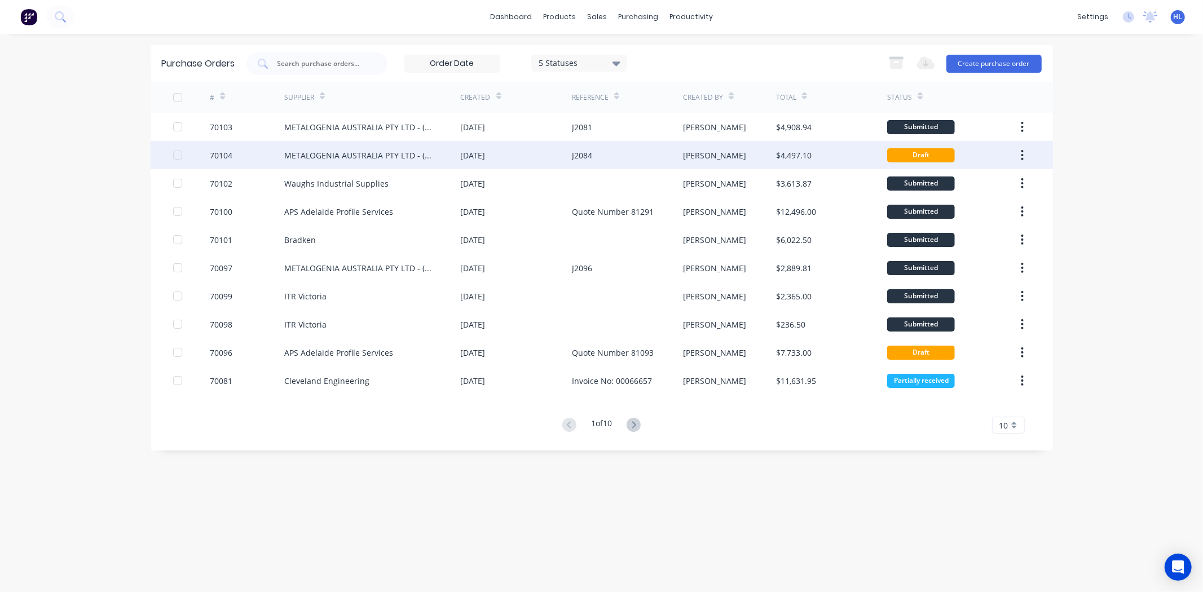
click at [256, 151] on div "70104" at bounding box center [247, 155] width 74 height 28
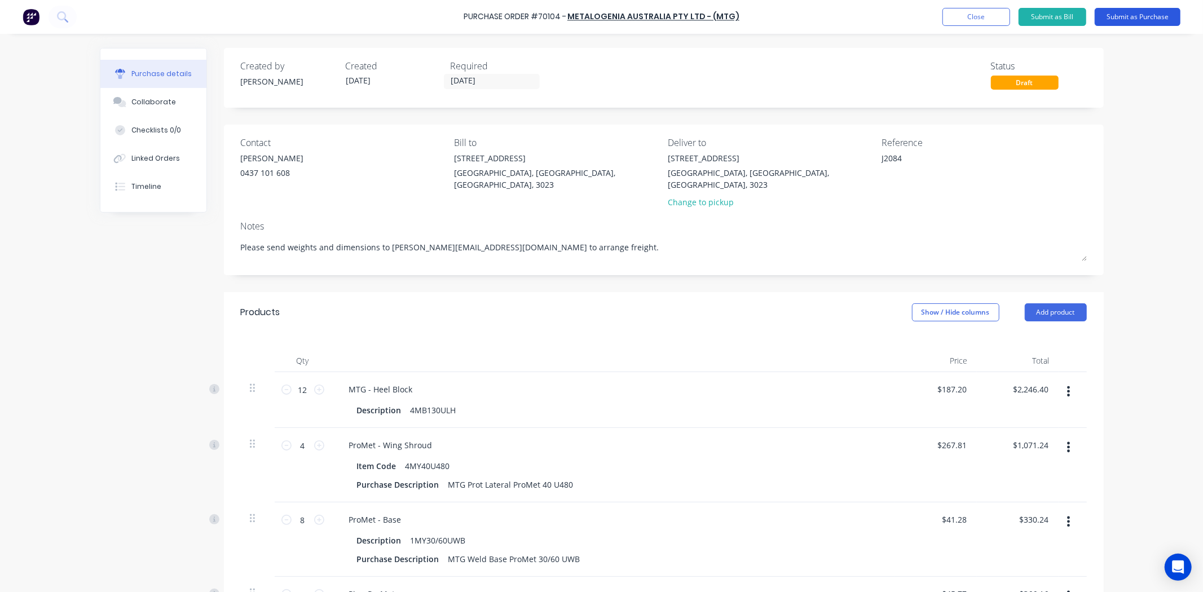
click at [1116, 18] on button "Submit as Purchase" at bounding box center [1137, 17] width 86 height 18
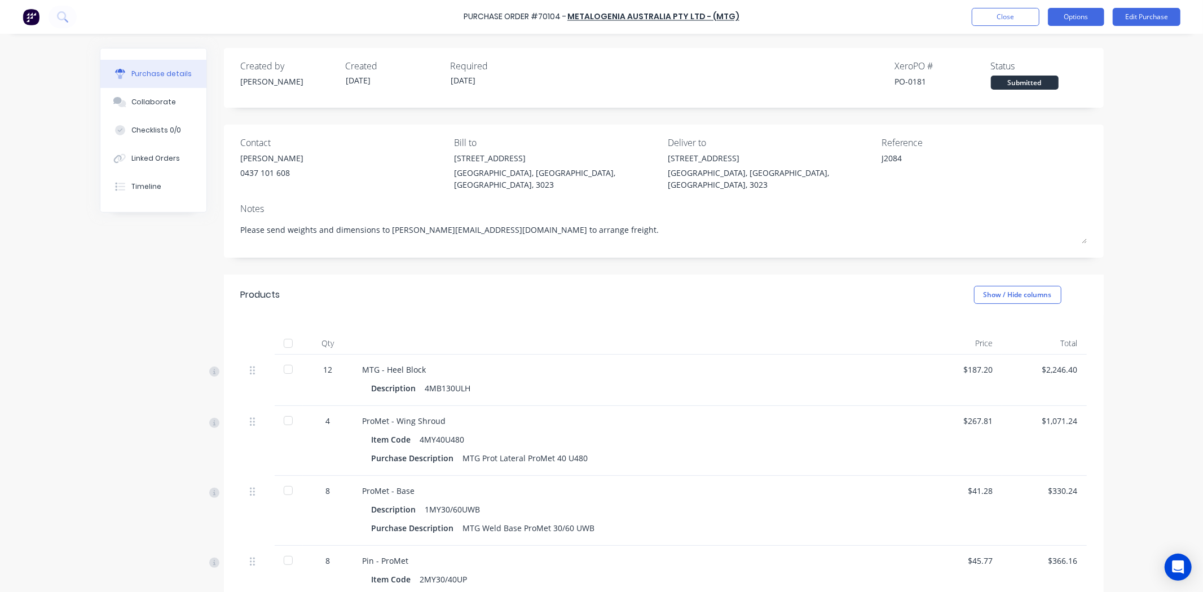
click at [1096, 8] on button "Options" at bounding box center [1076, 17] width 56 height 18
click at [1073, 38] on div "Print / Email" at bounding box center [1050, 46] width 87 height 16
click at [1049, 66] on div "With pricing" at bounding box center [1050, 68] width 87 height 16
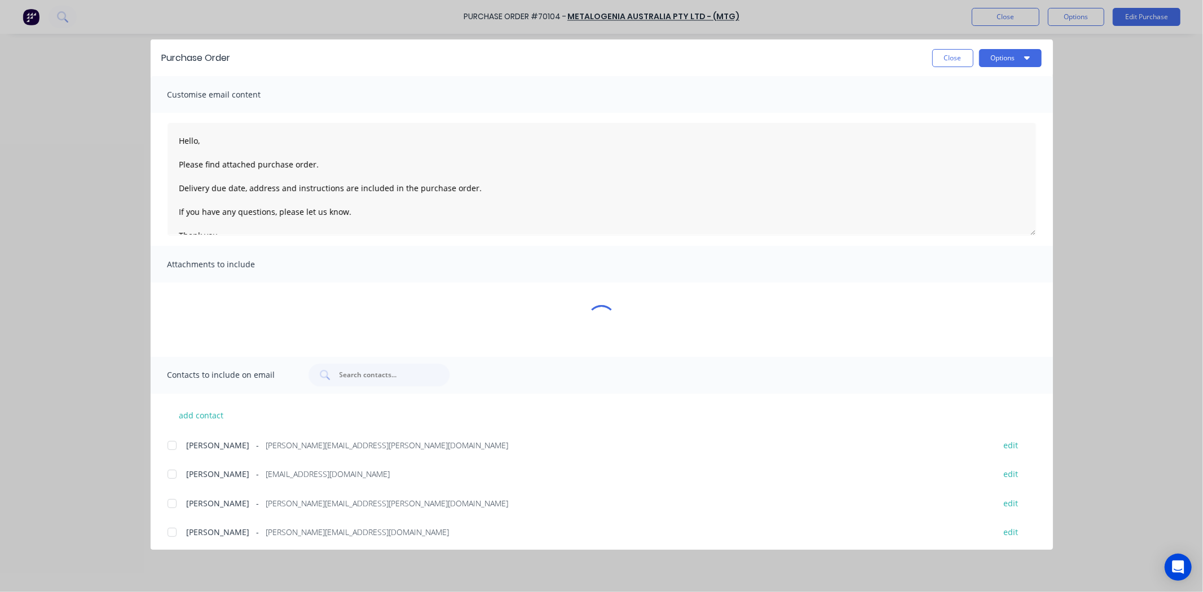
type textarea "x"
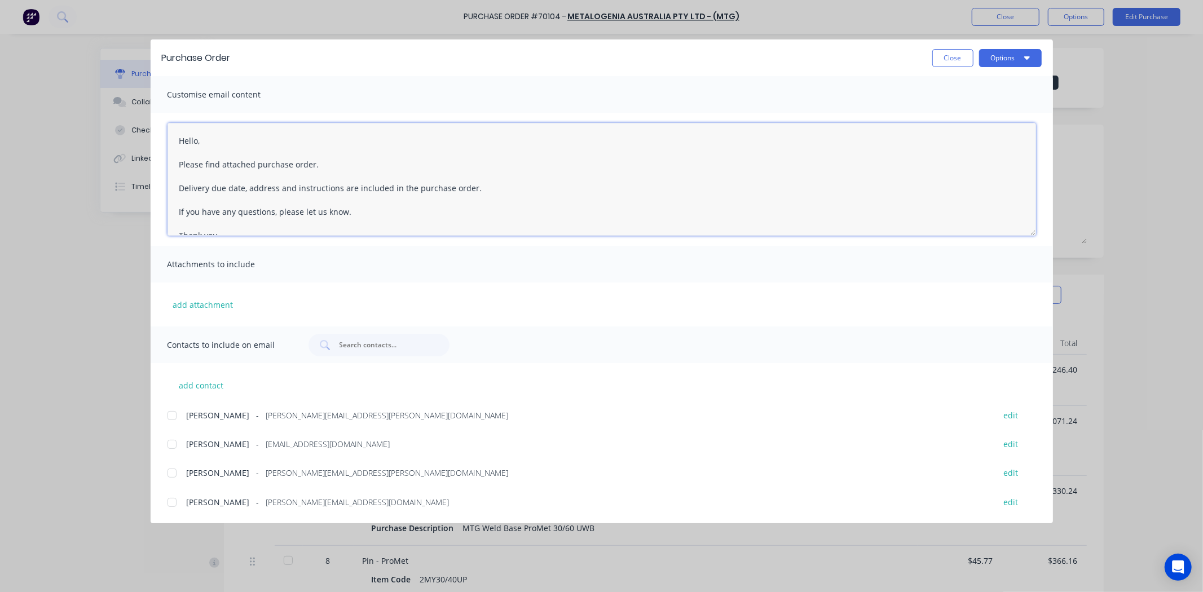
click at [198, 143] on textarea "Hello, Please find attached purchase order. Delivery due date, address and inst…" at bounding box center [601, 179] width 868 height 113
drag, startPoint x: 293, startPoint y: 189, endPoint x: 175, endPoint y: 191, distance: 118.4
click at [175, 191] on textarea "Hello MTG, Please find attached purchase order #70104. Delivery due date, addre…" at bounding box center [601, 179] width 868 height 113
drag, startPoint x: 184, startPoint y: 191, endPoint x: 170, endPoint y: 192, distance: 14.1
click at [170, 192] on textarea "Hello MTG, Please find attached purchase order #70104. instructions are include…" at bounding box center [601, 179] width 868 height 113
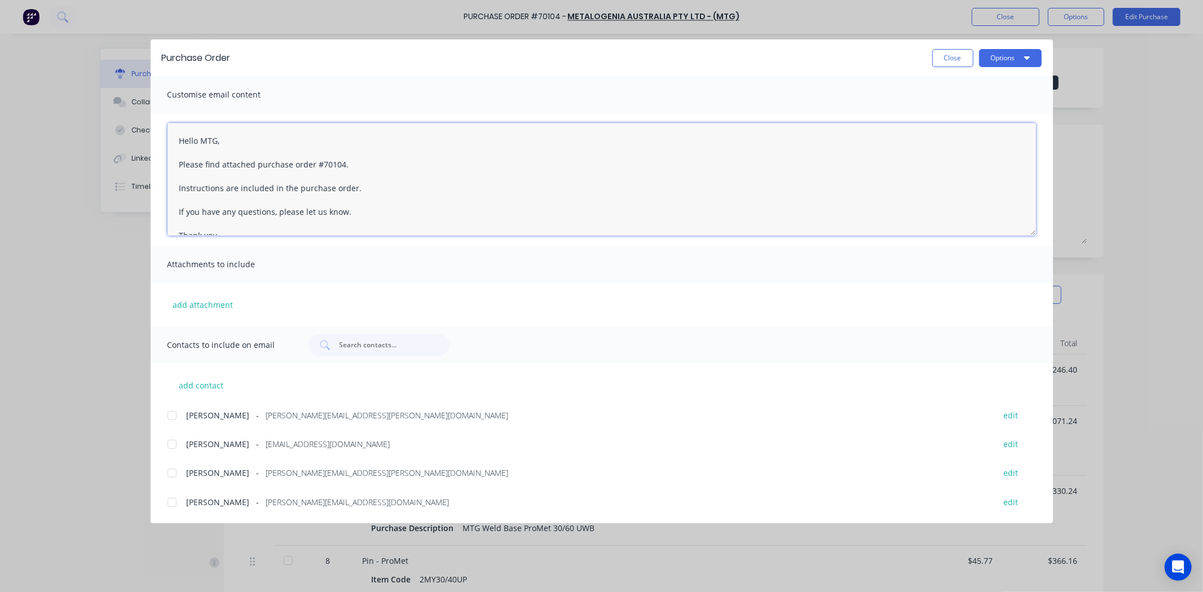
click at [203, 178] on textarea "Hello MTG, Please find attached purchase order #70104. Instructions are include…" at bounding box center [601, 179] width 868 height 113
click at [222, 187] on textarea "Hello MTG, Please find attached purchase order #70104. Instructions are include…" at bounding box center [601, 179] width 868 height 113
click at [272, 192] on textarea "Hello MTG, Please find attached purchase order #70104. Instructions are include…" at bounding box center [601, 179] width 868 height 113
click at [271, 199] on textarea "Hello MTG, Please find attached purchase order #70104. Instructions are include…" at bounding box center [601, 179] width 868 height 113
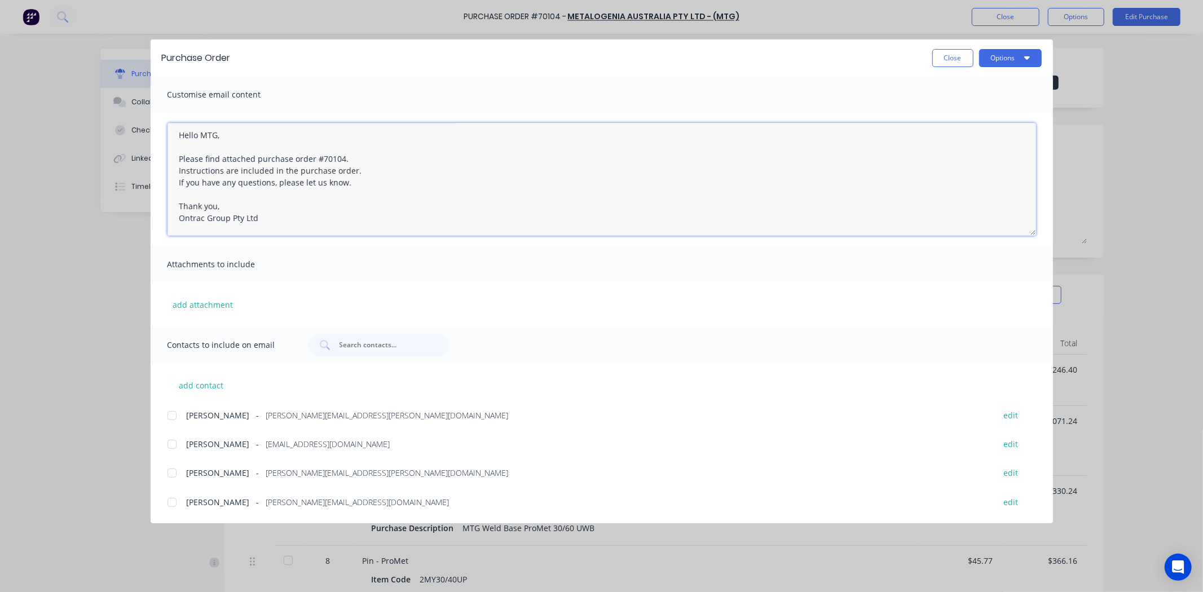
click at [170, 419] on div at bounding box center [172, 415] width 23 height 23
click at [170, 442] on div at bounding box center [172, 444] width 23 height 23
click at [171, 462] on div at bounding box center [172, 473] width 23 height 23
drag, startPoint x: 173, startPoint y: 483, endPoint x: 175, endPoint y: 505, distance: 22.1
click at [173, 483] on div at bounding box center [172, 473] width 23 height 23
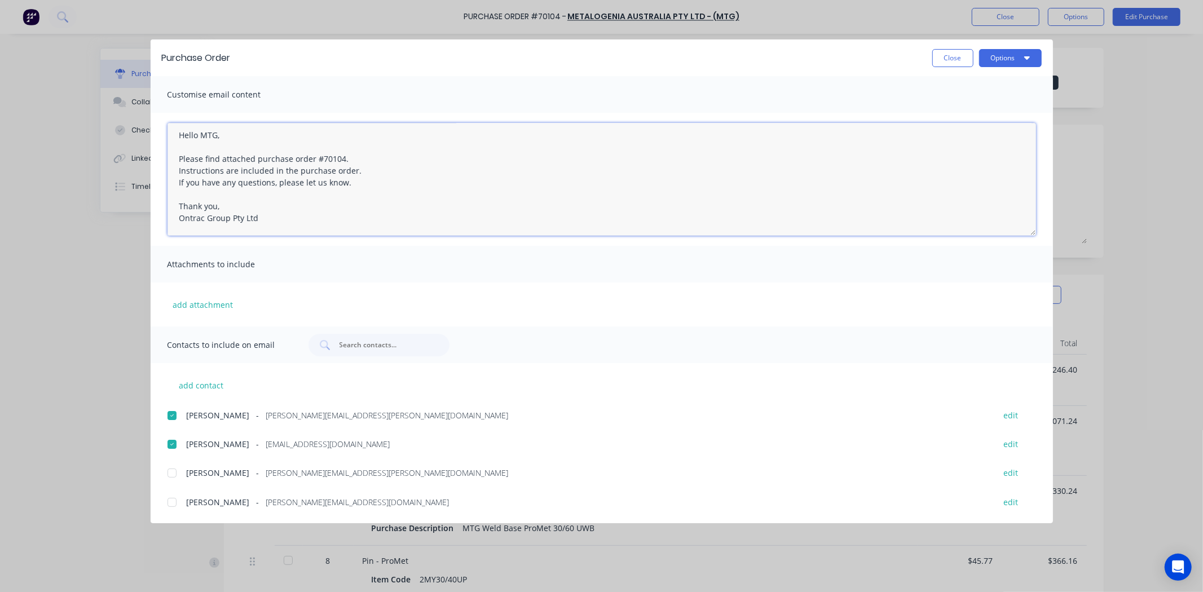
click at [175, 507] on div at bounding box center [172, 502] width 23 height 23
click at [172, 476] on div at bounding box center [172, 473] width 23 height 23
type textarea "Hello MTG, Please find attached purchase order #70104. Instructions are include…"
click at [1017, 52] on button "Options" at bounding box center [1010, 58] width 63 height 18
click at [992, 79] on div "Preview" at bounding box center [987, 86] width 87 height 16
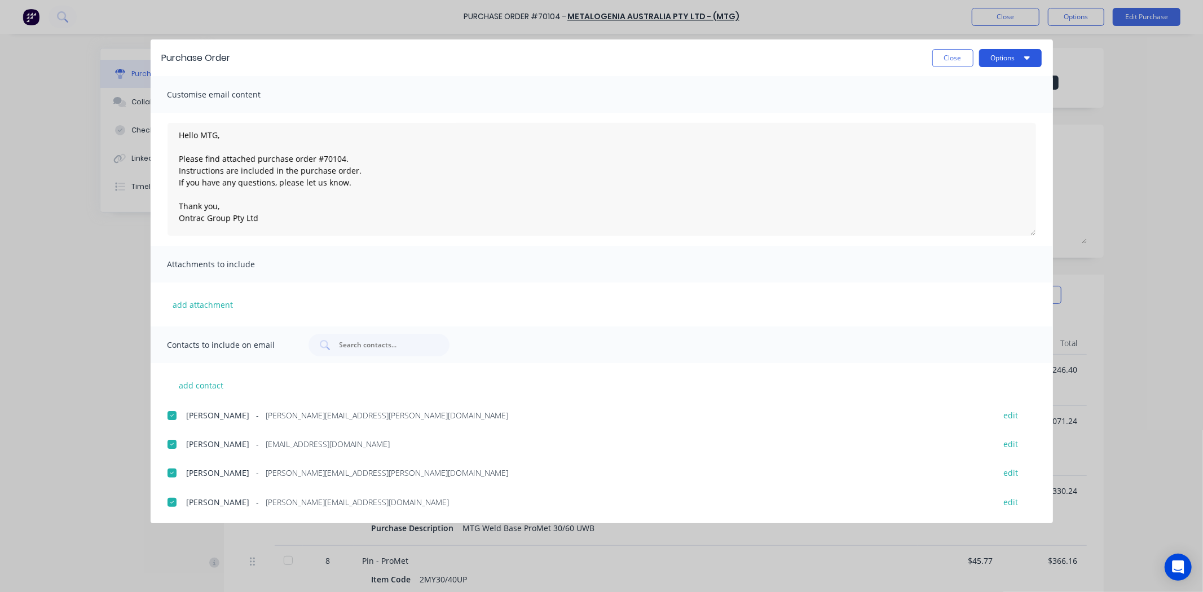
click at [1014, 51] on button "Options" at bounding box center [1010, 58] width 63 height 18
click at [996, 124] on div "Email" at bounding box center [987, 131] width 87 height 16
click at [949, 59] on button "Close" at bounding box center [952, 58] width 41 height 18
type textarea "x"
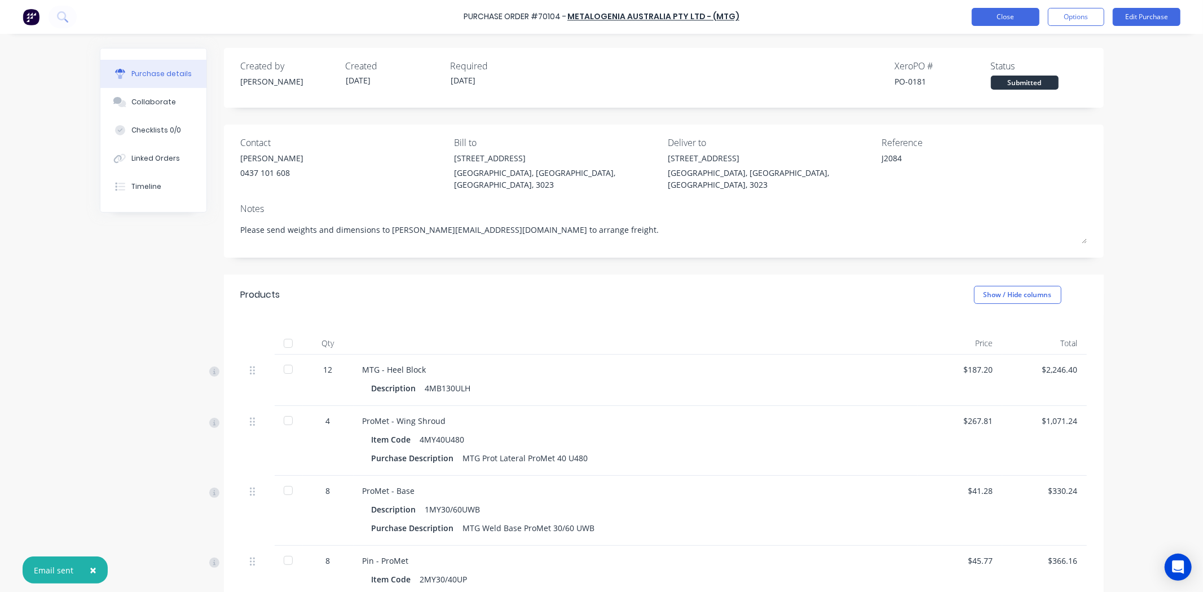
click at [1004, 11] on button "Close" at bounding box center [1005, 17] width 68 height 18
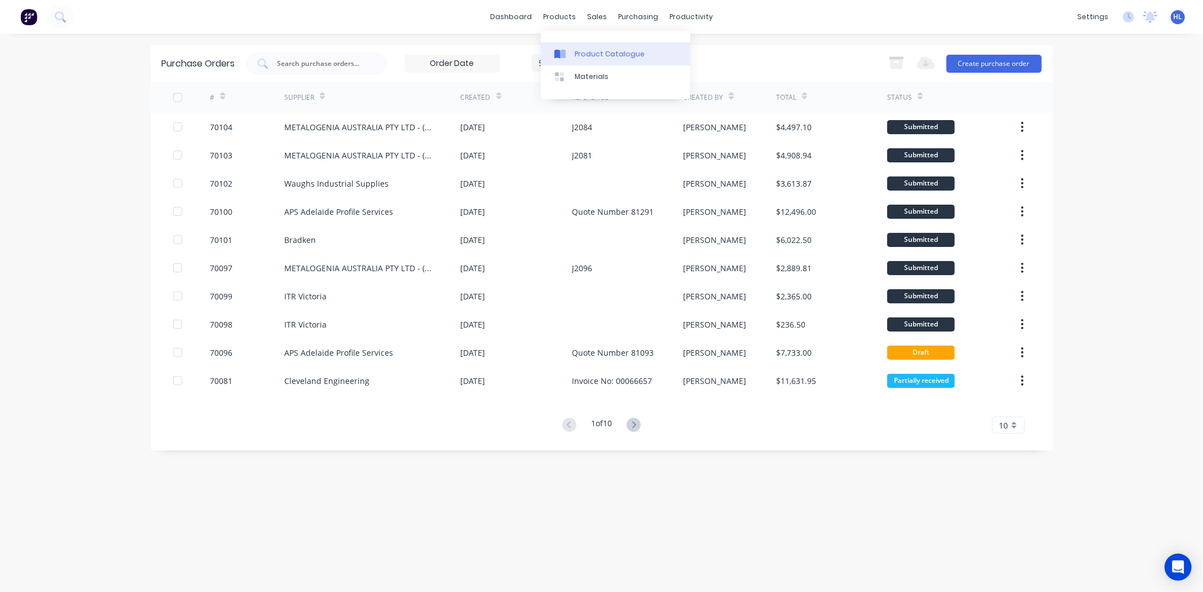
click at [580, 57] on div "Product Catalogue" at bounding box center [610, 54] width 70 height 10
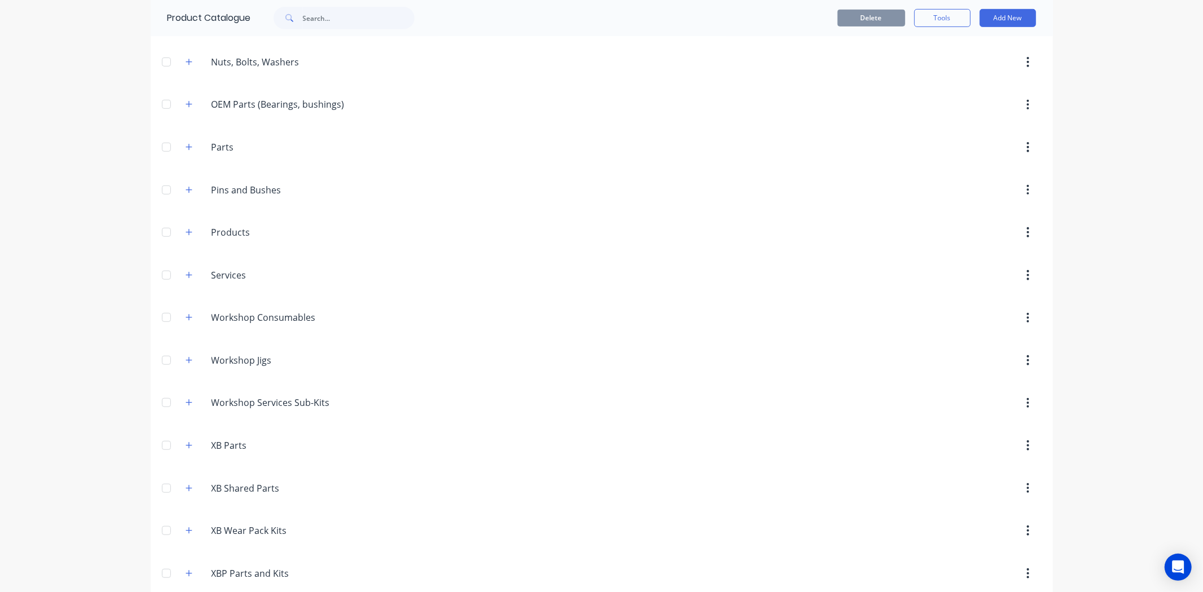
scroll to position [689, 0]
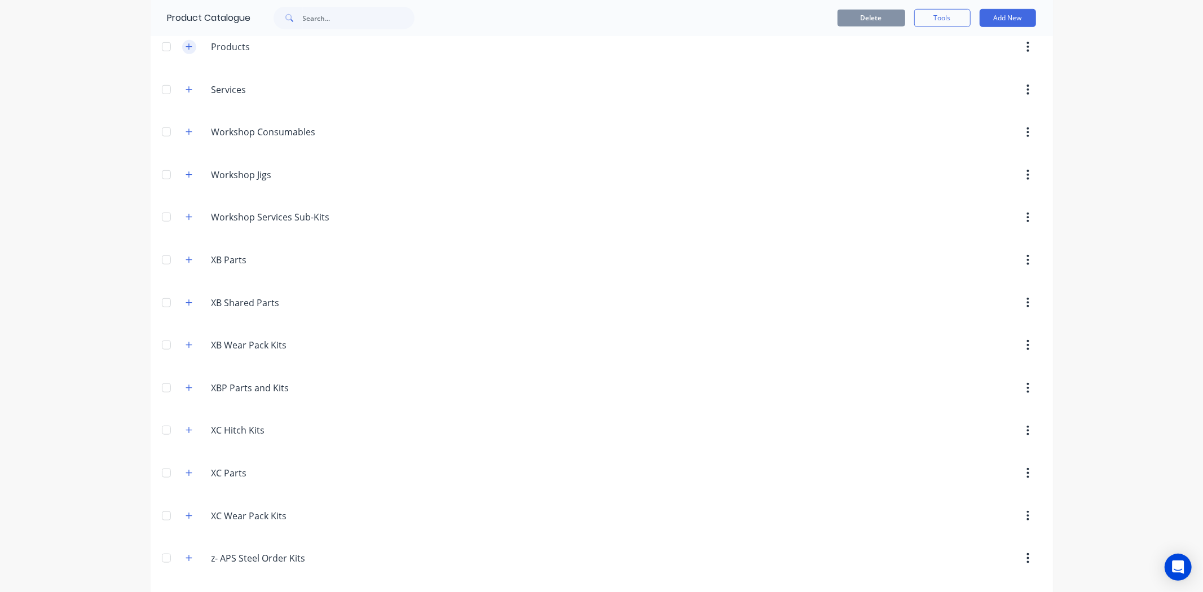
click at [188, 49] on button "button" at bounding box center [189, 47] width 14 height 14
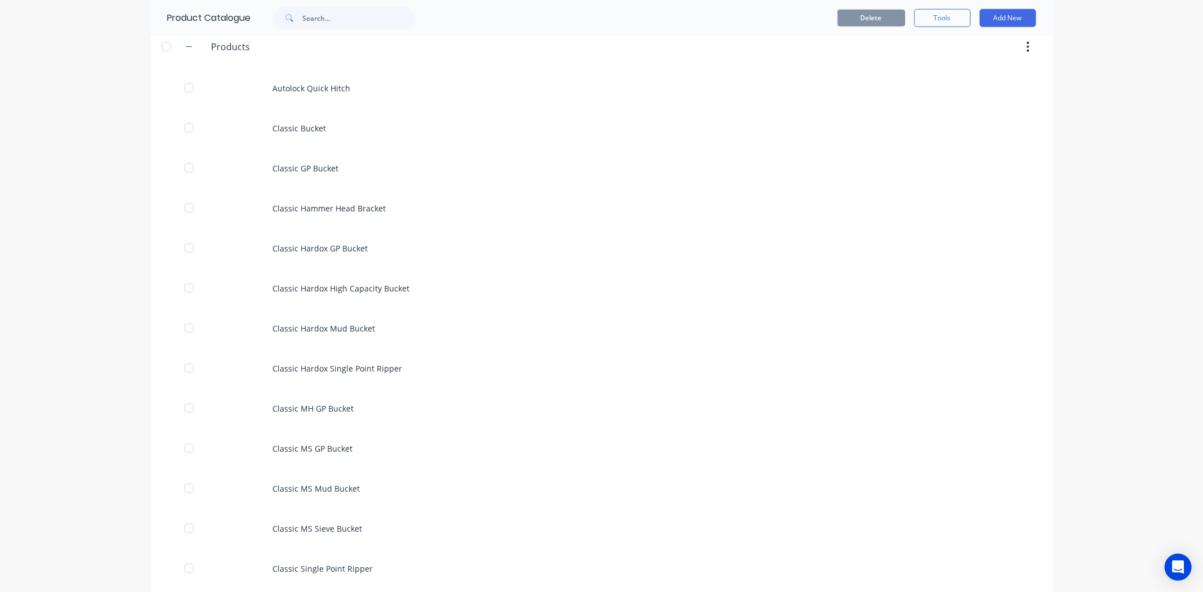
scroll to position [250, 0]
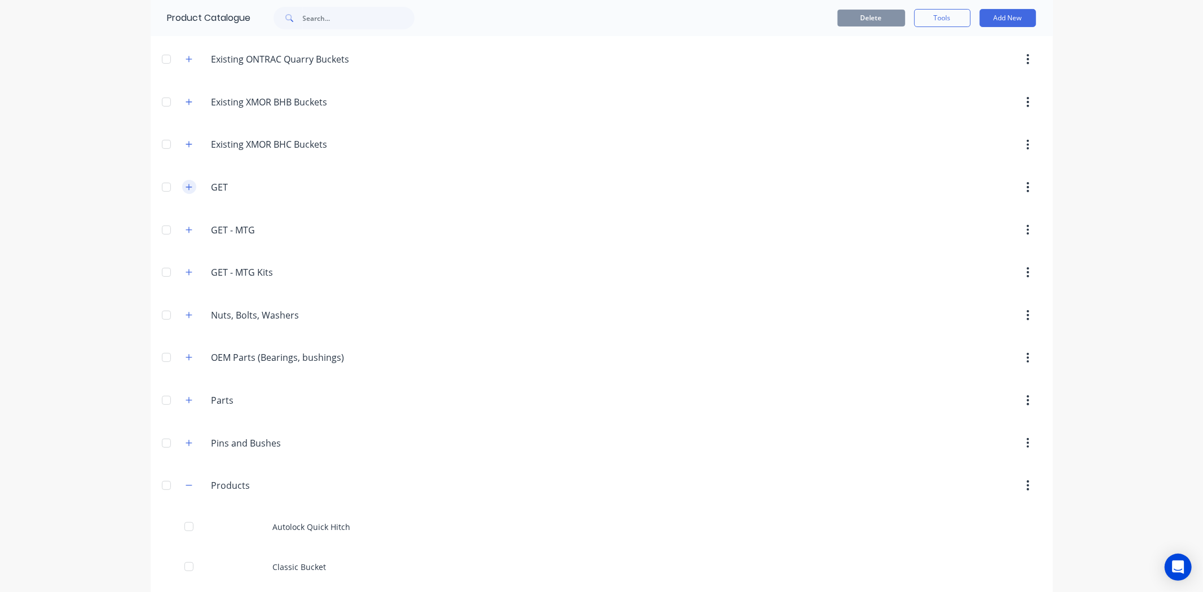
click at [183, 182] on button "button" at bounding box center [189, 187] width 14 height 14
drag, startPoint x: 182, startPoint y: 233, endPoint x: 72, endPoint y: 387, distance: 188.8
click at [90, 391] on div "dashboard products sales purchasing productivity dashboard products Product Cat…" at bounding box center [601, 296] width 1203 height 592
